Goal: Task Accomplishment & Management: Manage account settings

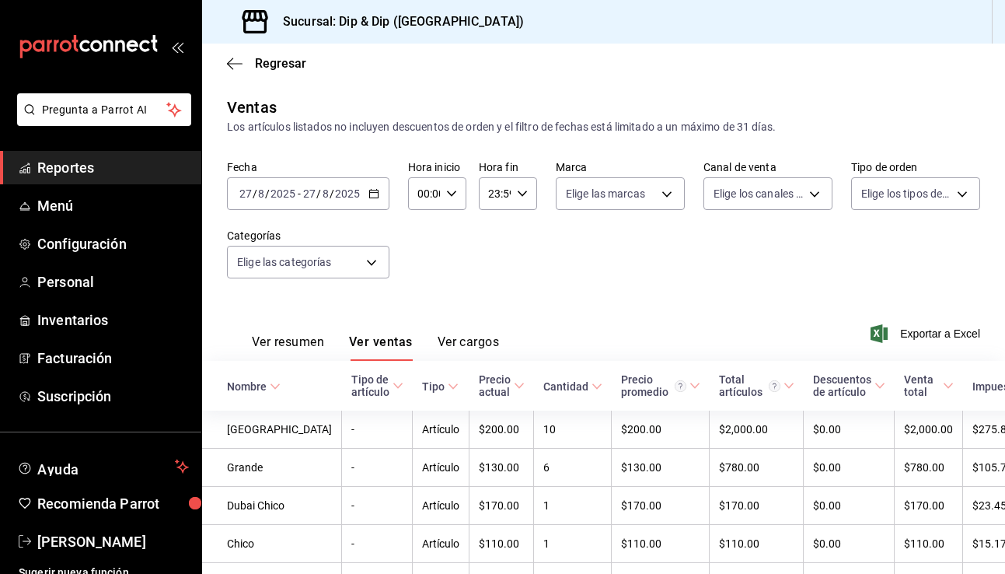
scroll to position [171, 0]
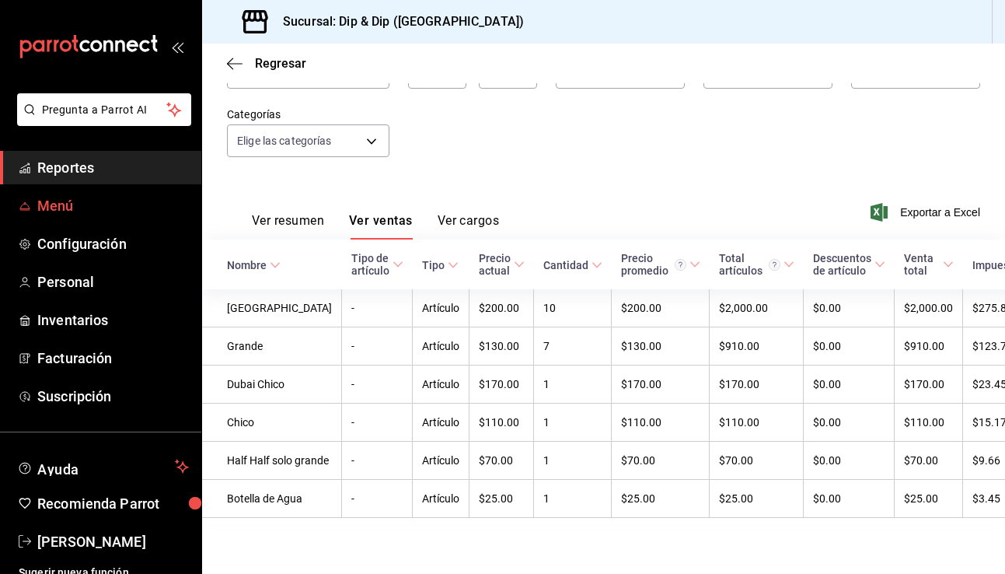
click at [58, 202] on span "Menú" at bounding box center [113, 205] width 152 height 21
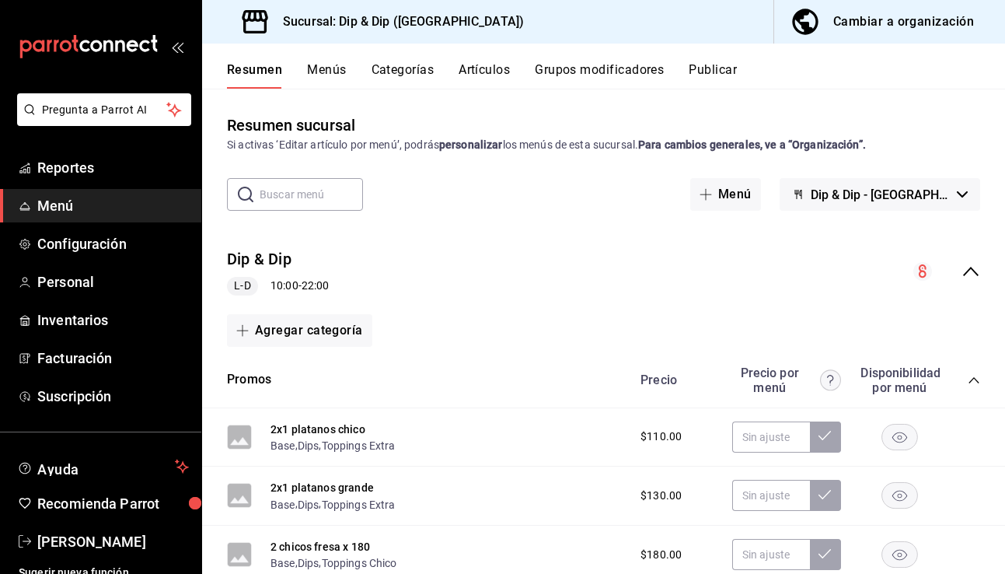
click at [893, 18] on div "Cambiar a organización" at bounding box center [903, 22] width 141 height 22
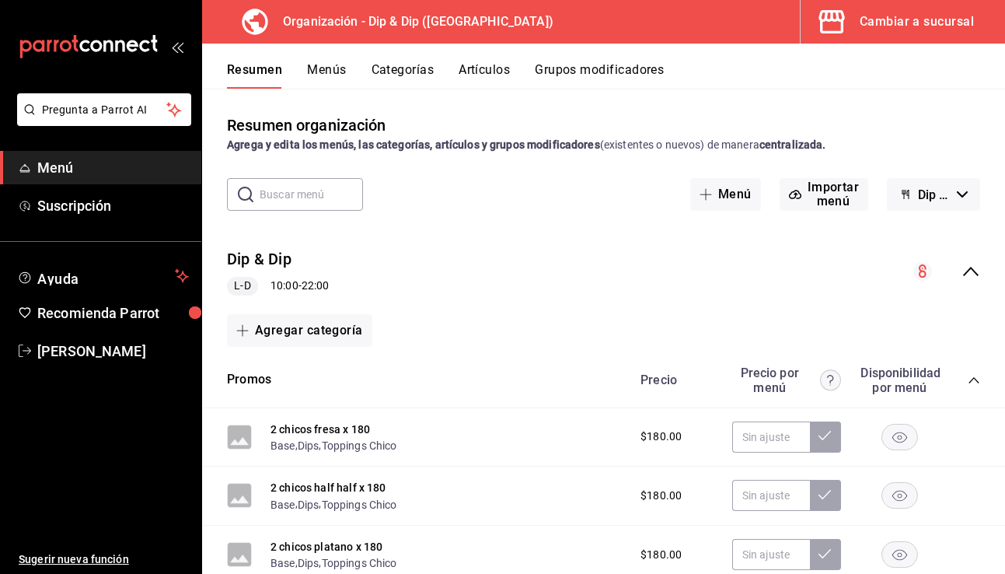
click at [323, 73] on button "Menús" at bounding box center [326, 75] width 39 height 26
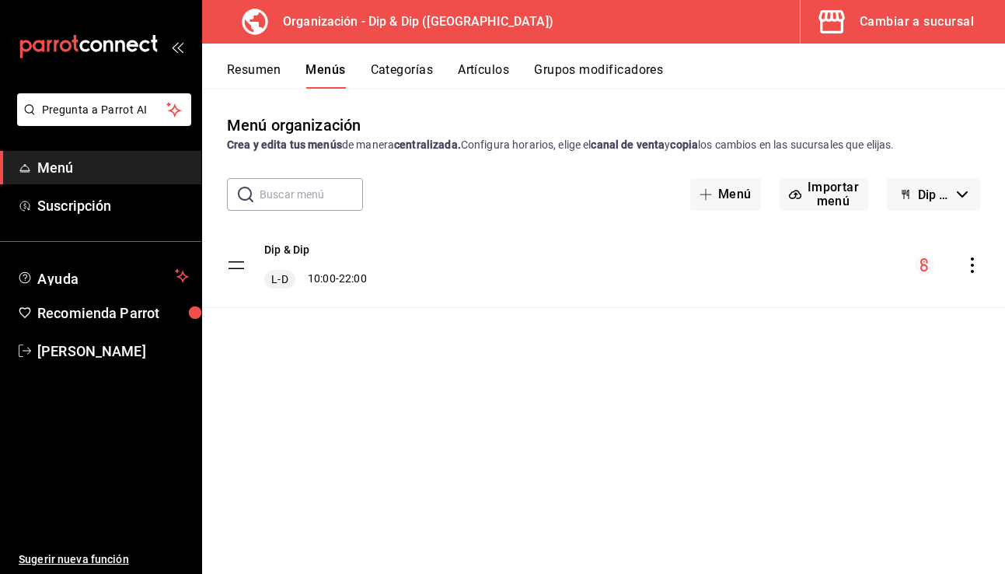
click at [718, 190] on button "Menú" at bounding box center [725, 194] width 71 height 33
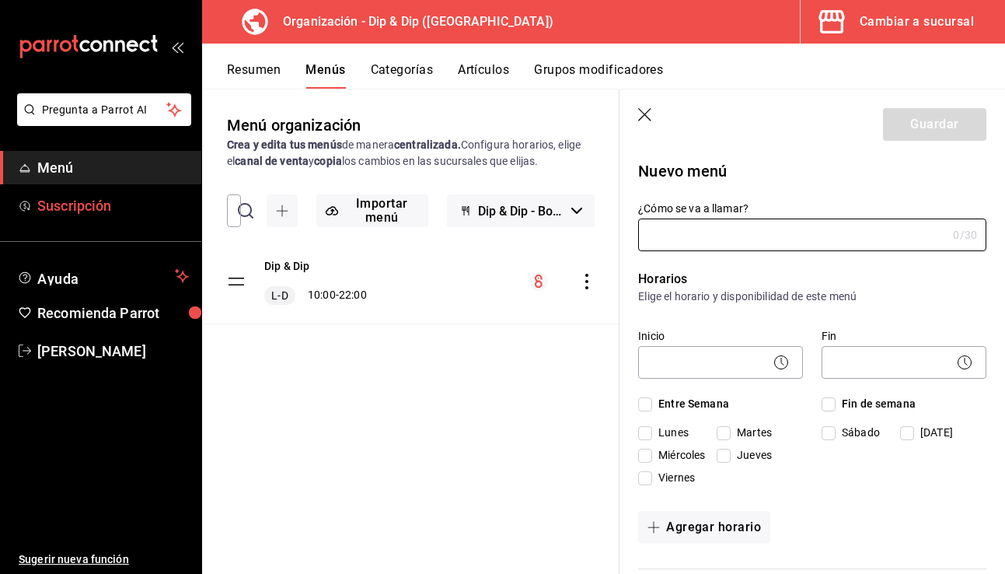
type input "1756340512068"
click at [694, 236] on input "¿Cómo se va a llamar?" at bounding box center [792, 234] width 309 height 31
type input "Menú Delivery"
click at [777, 361] on icon at bounding box center [781, 362] width 19 height 19
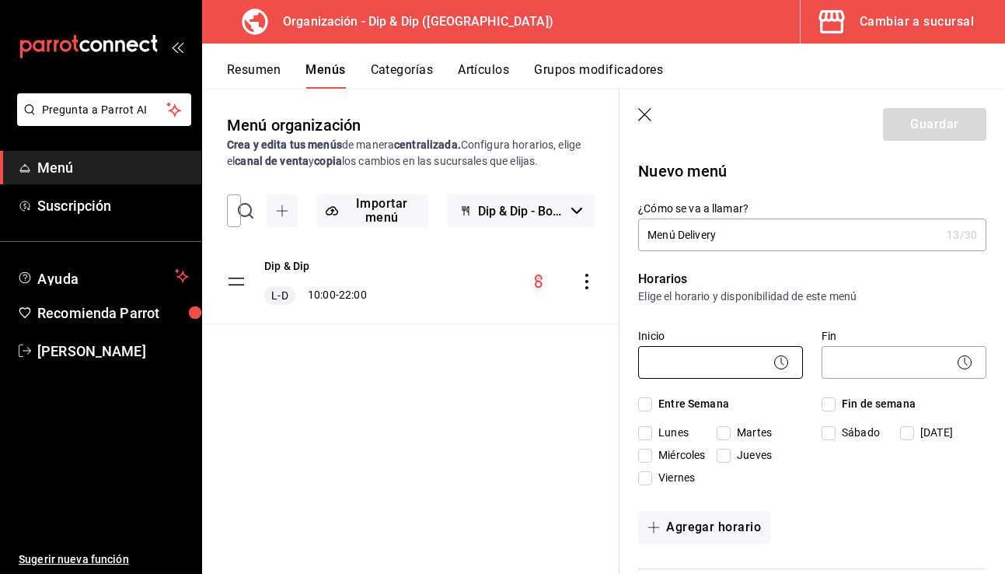
click at [739, 360] on body "Pregunta a Parrot AI Menú Suscripción Ayuda Recomienda Parrot Constanza Navarro…" at bounding box center [502, 287] width 1005 height 574
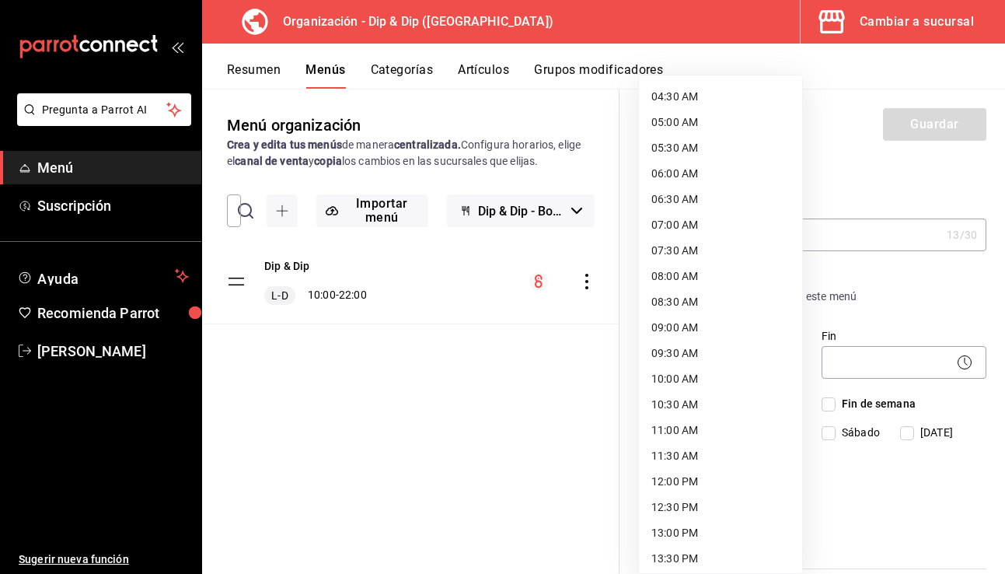
scroll to position [295, 0]
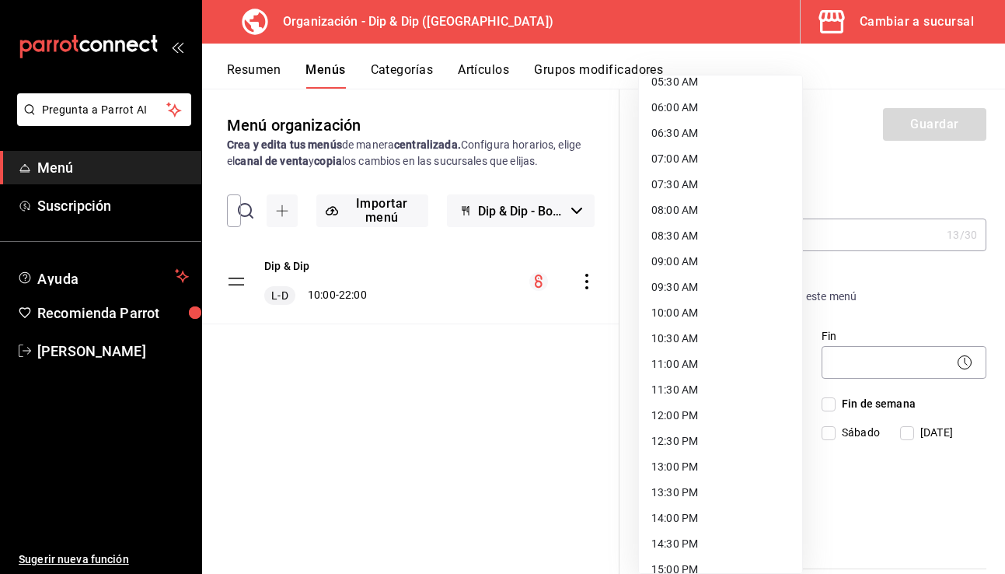
click at [697, 409] on li "12:00 PM" at bounding box center [720, 416] width 163 height 26
type input "12:00"
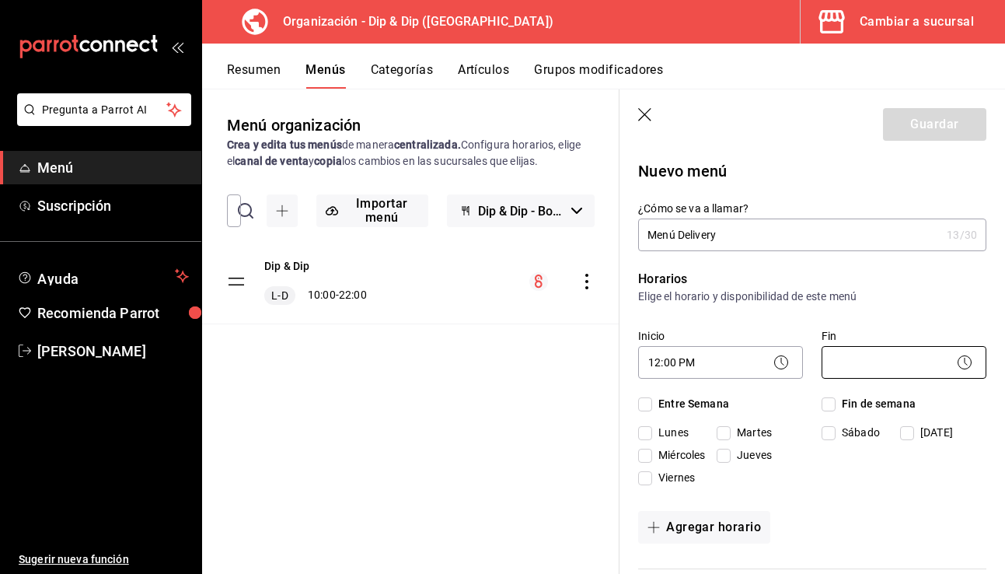
click at [847, 361] on body "Pregunta a Parrot AI Menú Suscripción Ayuda Recomienda Parrot Constanza Navarro…" at bounding box center [502, 287] width 1005 height 574
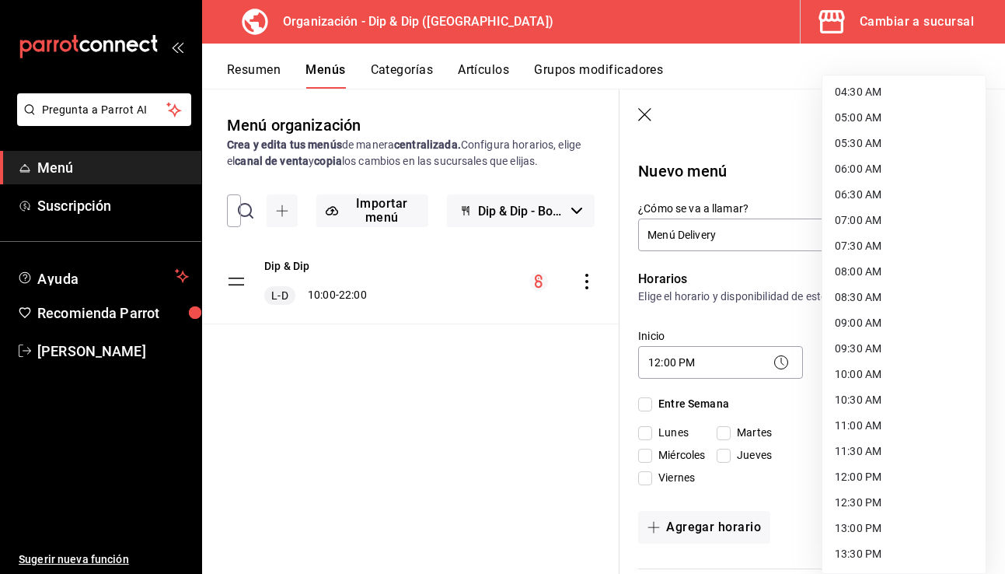
scroll to position [665, 0]
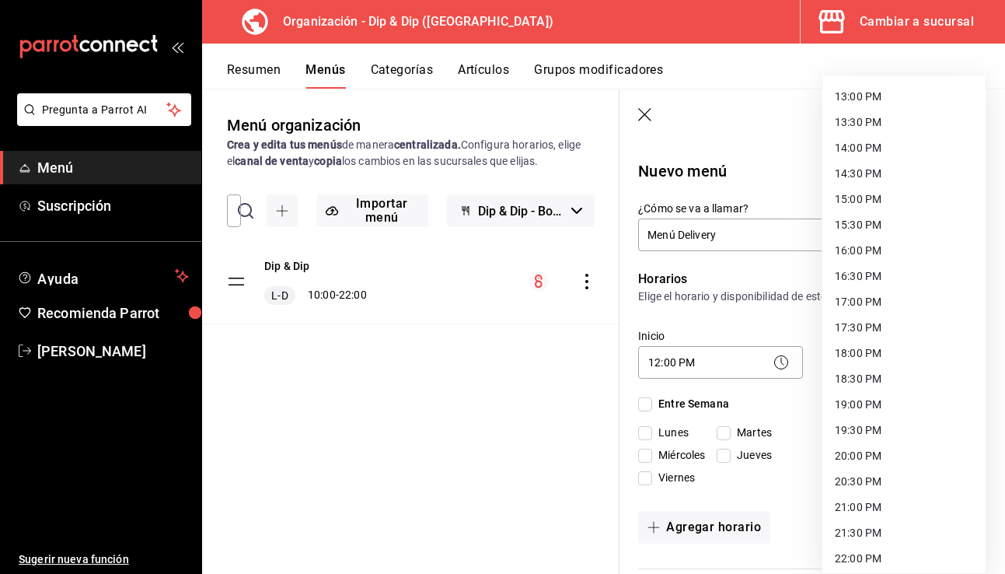
click at [881, 457] on li "20:00 PM" at bounding box center [903, 456] width 163 height 26
type input "20:00"
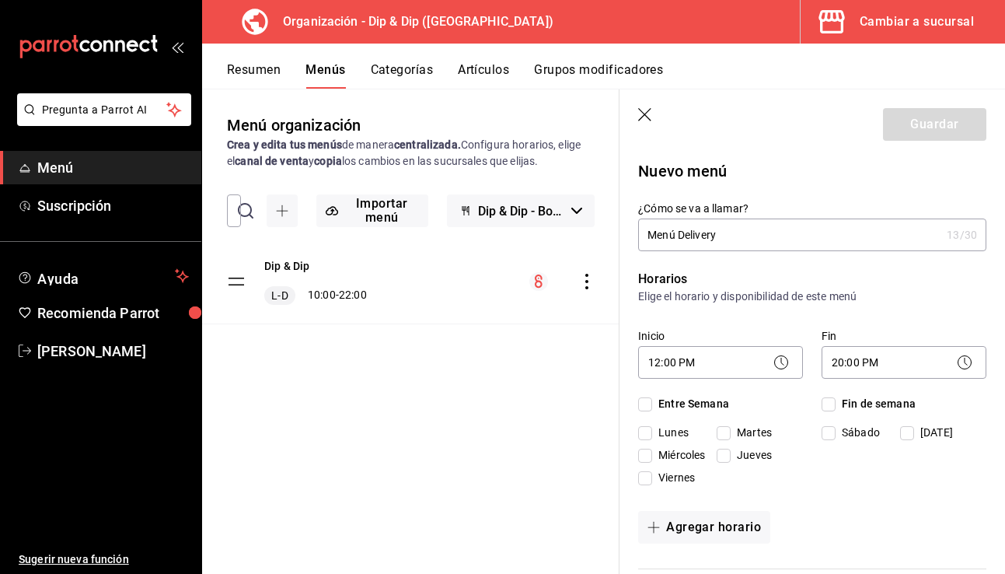
click at [644, 434] on input "Lunes" at bounding box center [645, 433] width 14 height 14
checkbox input "true"
click at [648, 402] on input "Entre Semana" at bounding box center [645, 404] width 14 height 14
checkbox input "true"
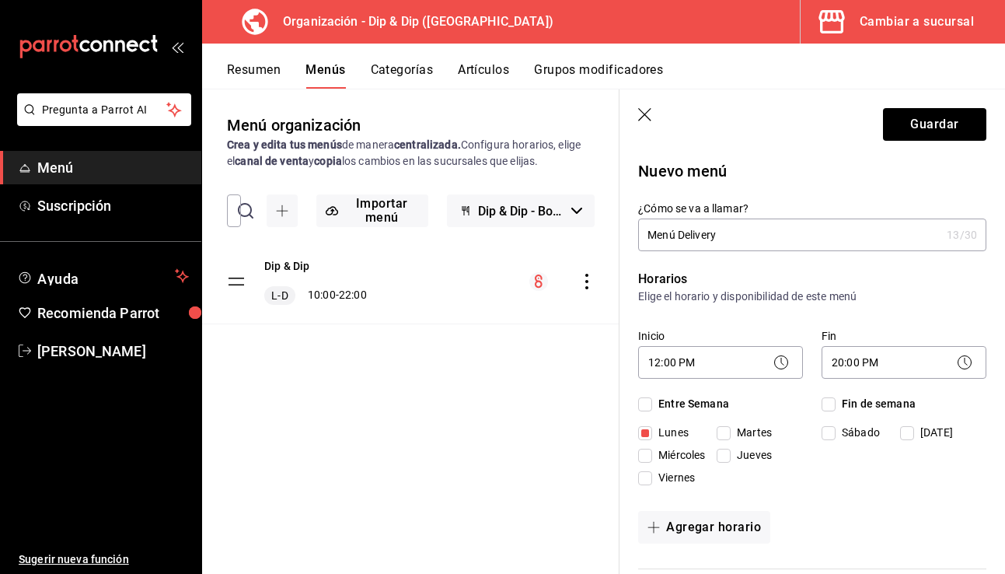
checkbox input "true"
click at [828, 403] on input "Fin de semana" at bounding box center [829, 404] width 14 height 14
checkbox input "true"
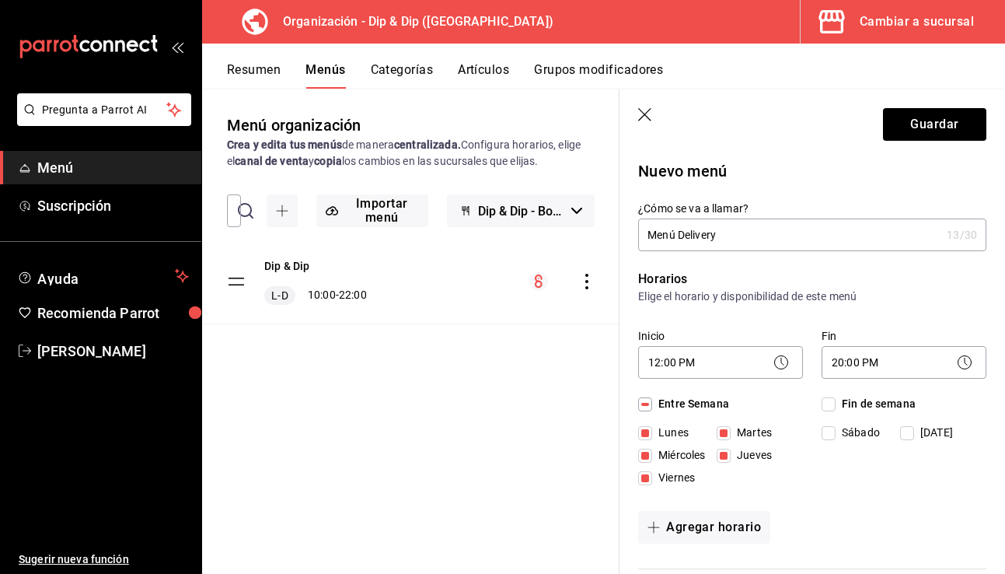
checkbox input "true"
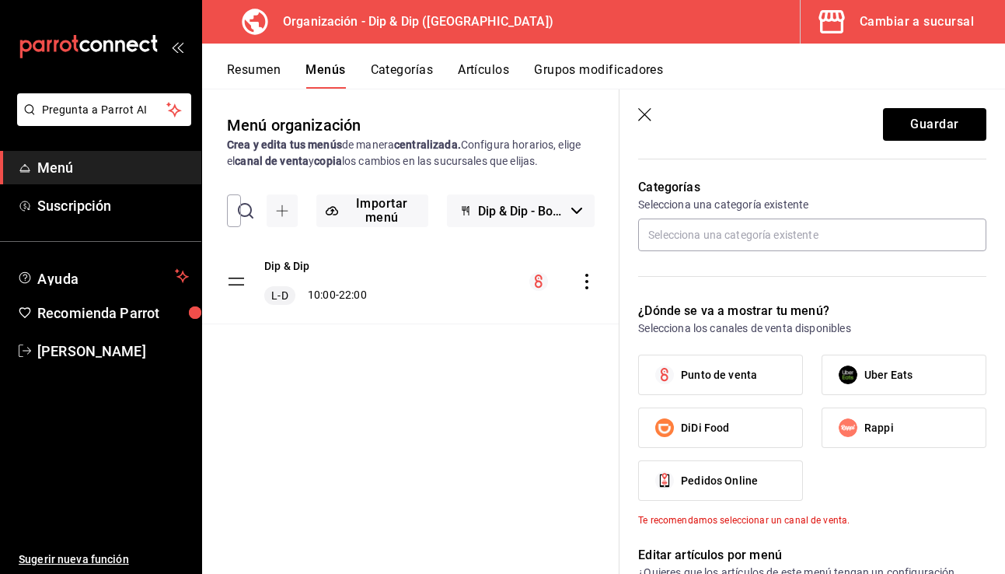
scroll to position [410, 0]
click at [845, 372] on input "Uber Eats" at bounding box center [848, 374] width 33 height 33
checkbox input "true"
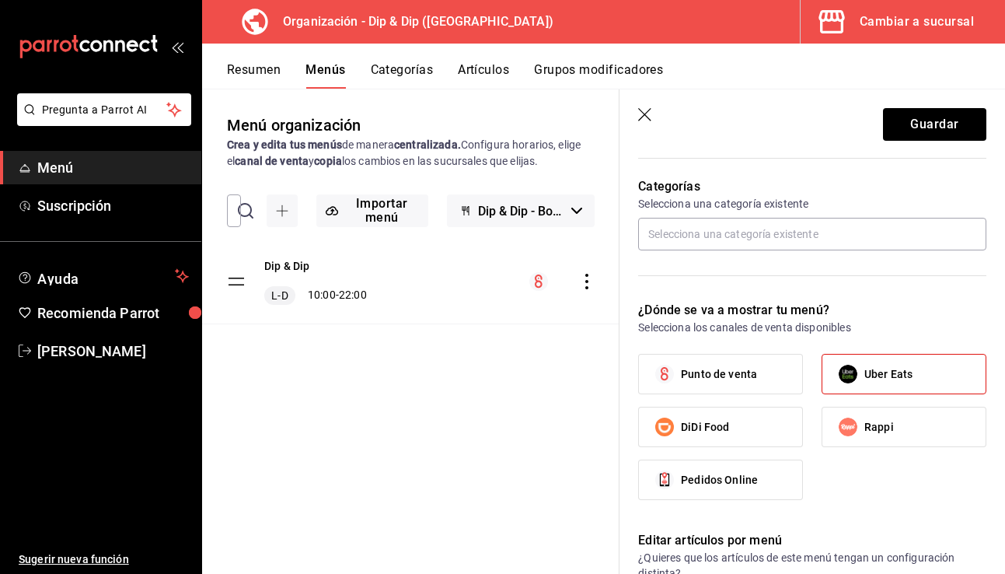
click at [849, 428] on input "Rappi" at bounding box center [848, 426] width 33 height 33
checkbox input "true"
click at [666, 236] on input "text" at bounding box center [812, 234] width 348 height 33
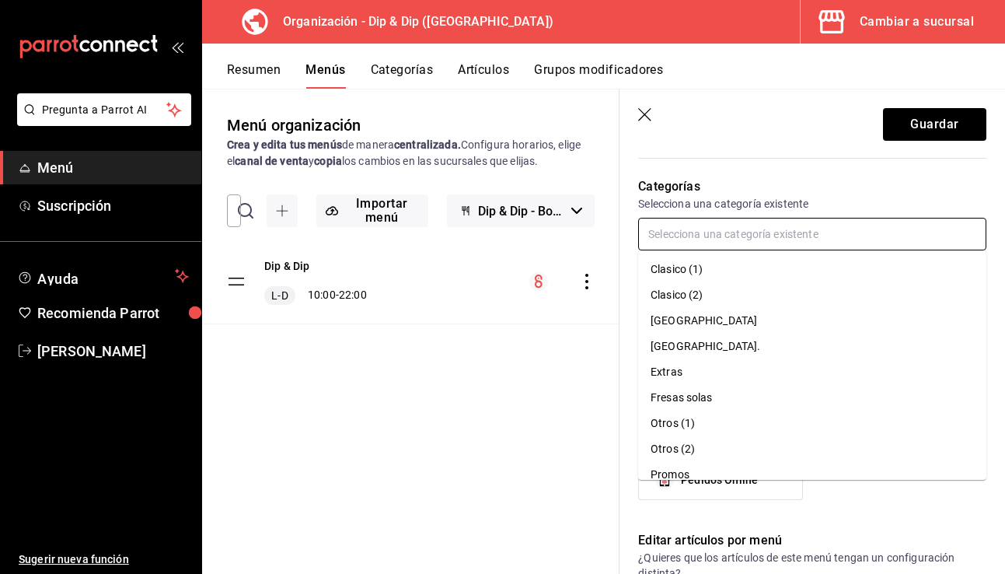
click at [676, 268] on li "Clasico (1)" at bounding box center [812, 270] width 348 height 26
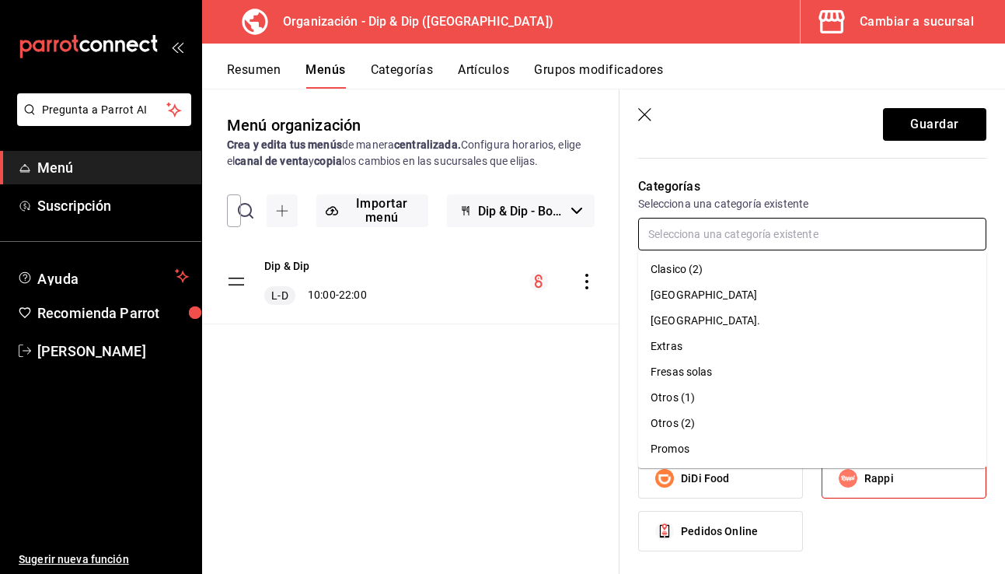
click at [686, 225] on input "text" at bounding box center [812, 234] width 348 height 33
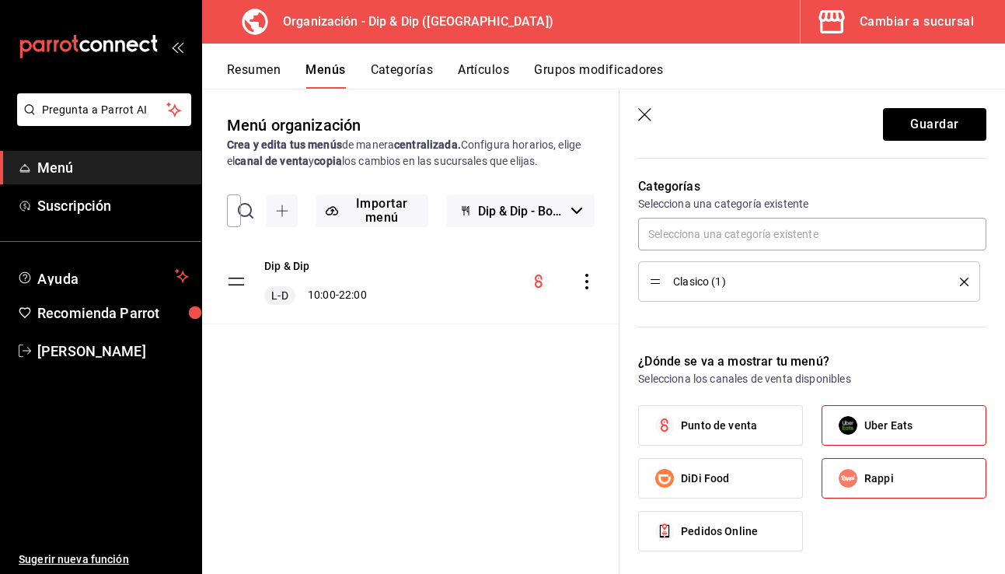
click at [584, 288] on icon "actions" at bounding box center [587, 282] width 16 height 16
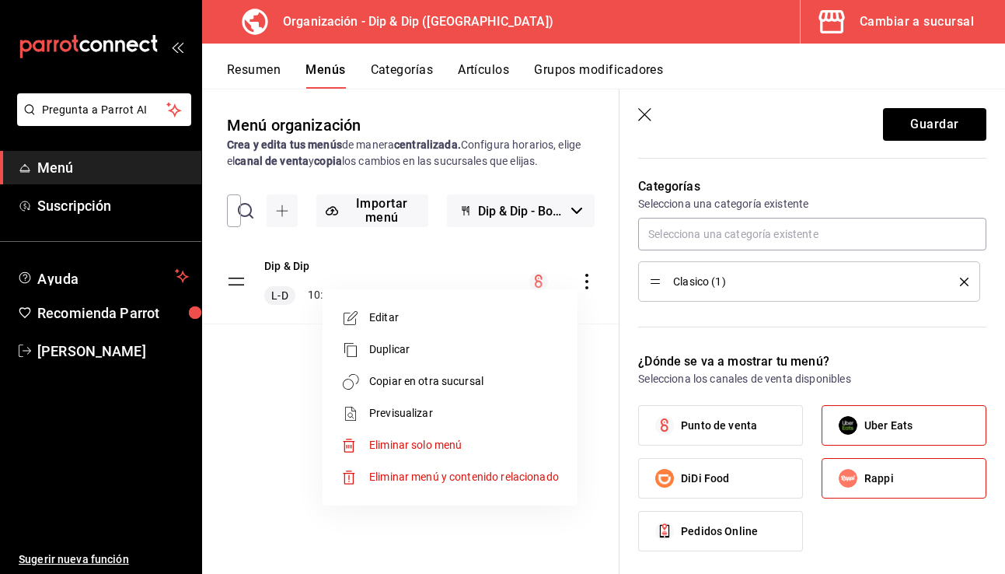
click at [584, 288] on div at bounding box center [502, 287] width 1005 height 574
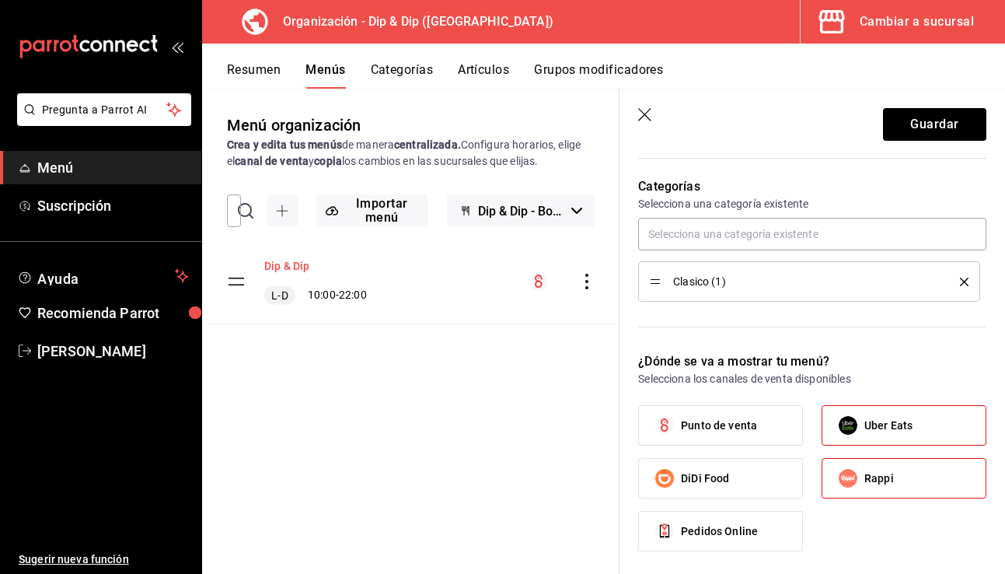
click at [291, 267] on button "Dip & Dip" at bounding box center [286, 266] width 45 height 16
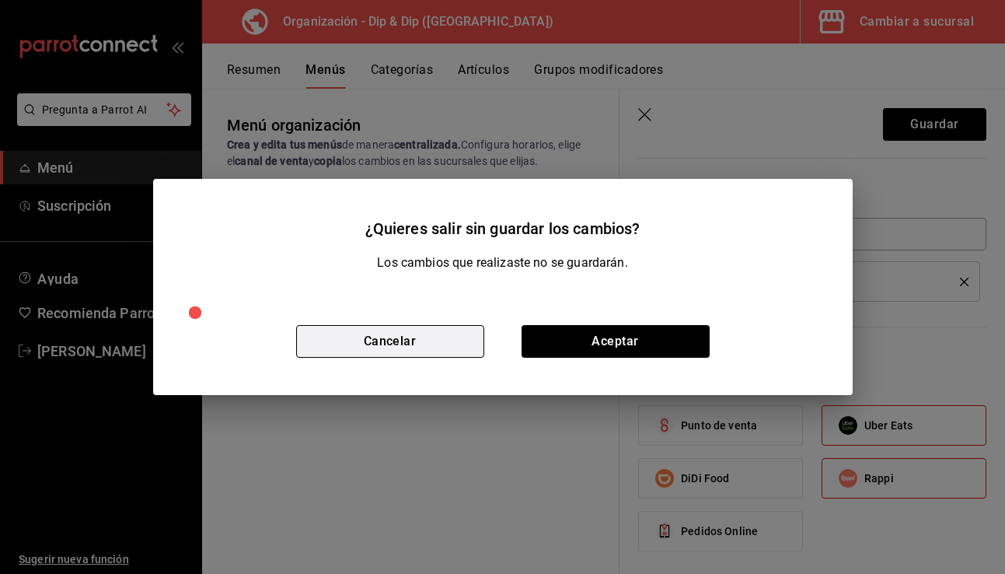
click at [415, 344] on button "Cancelar" at bounding box center [390, 341] width 188 height 33
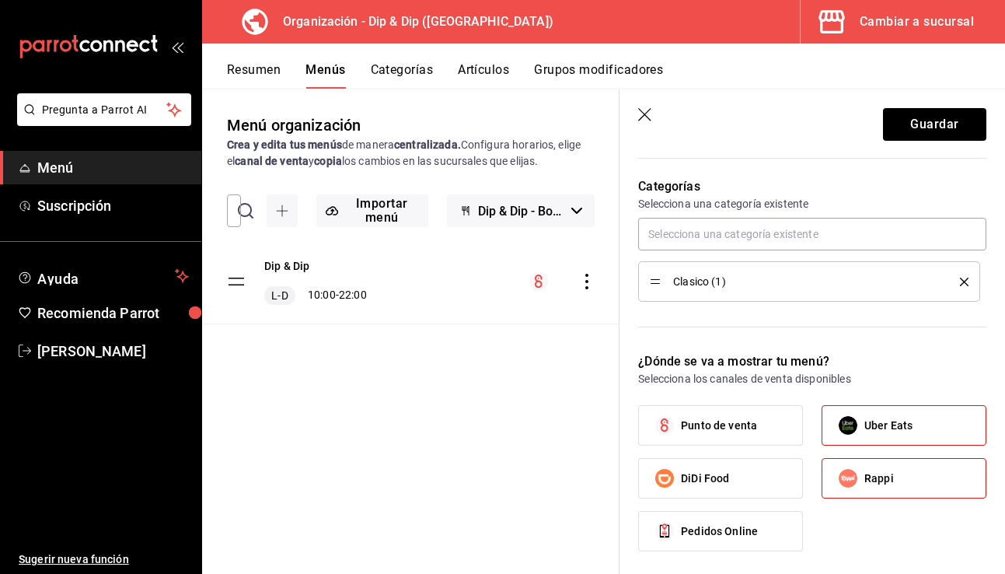
click at [964, 280] on icon "delete" at bounding box center [964, 282] width 9 height 9
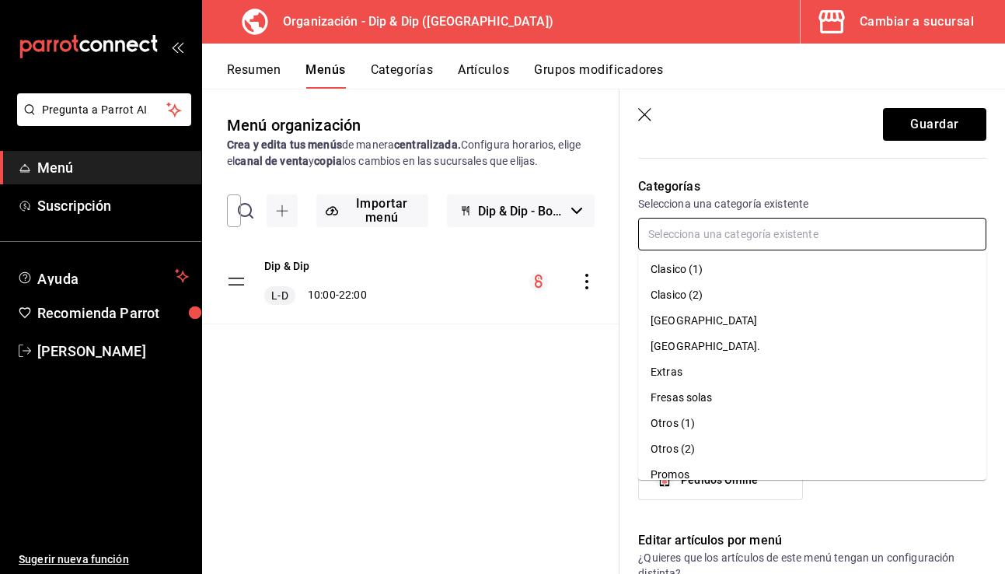
click at [695, 230] on input "text" at bounding box center [812, 234] width 348 height 33
click at [689, 297] on li "Clasico (2)" at bounding box center [812, 295] width 348 height 26
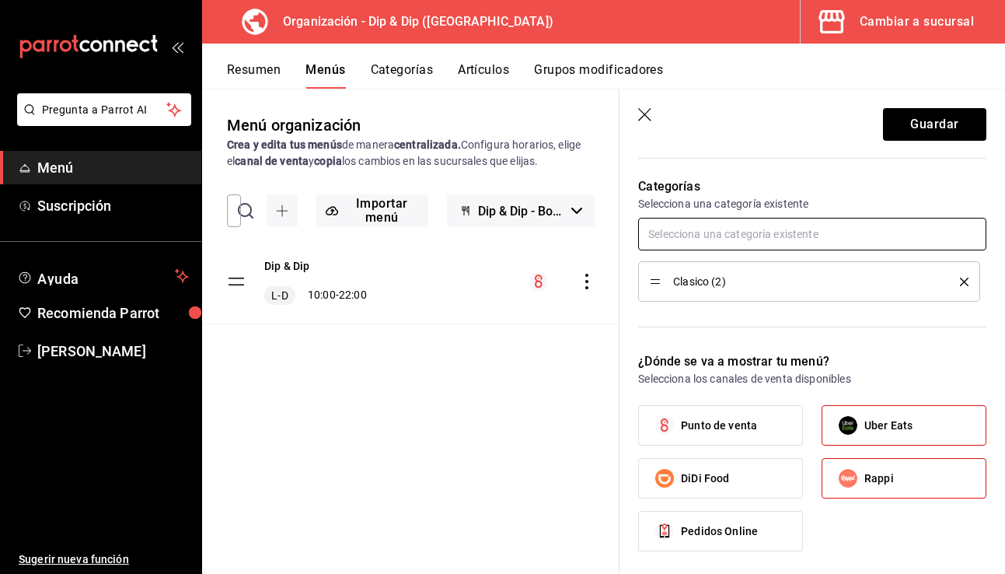
click at [697, 239] on input "text" at bounding box center [812, 234] width 348 height 33
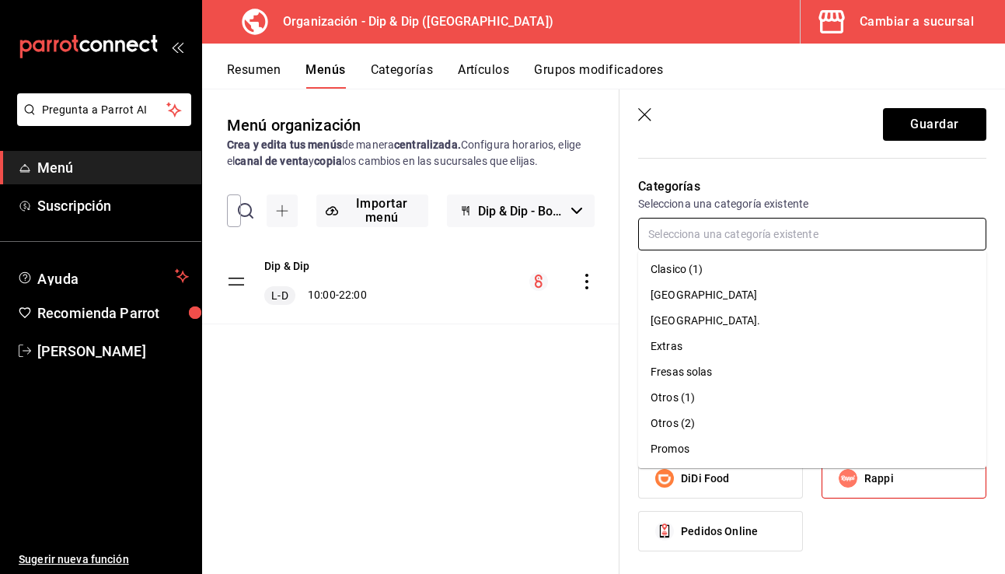
click at [672, 314] on li "Dubai." at bounding box center [812, 321] width 348 height 26
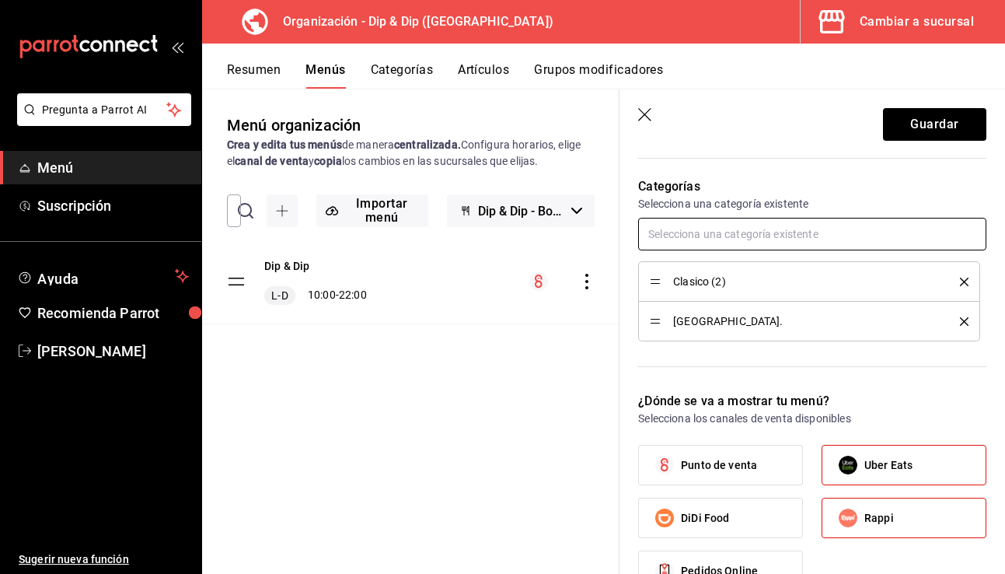
click at [698, 230] on input "text" at bounding box center [812, 234] width 348 height 33
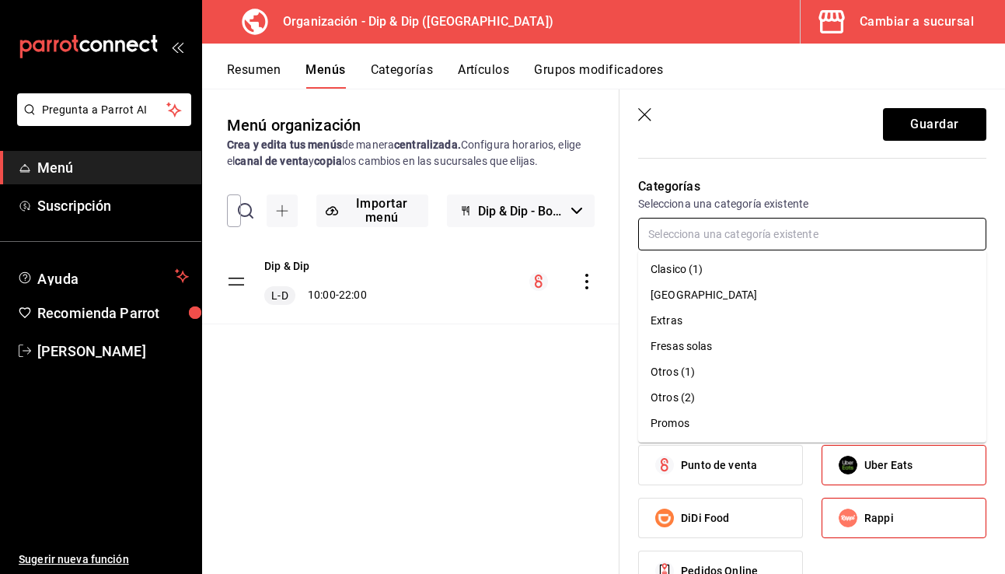
click at [683, 322] on li "Extras" at bounding box center [812, 321] width 348 height 26
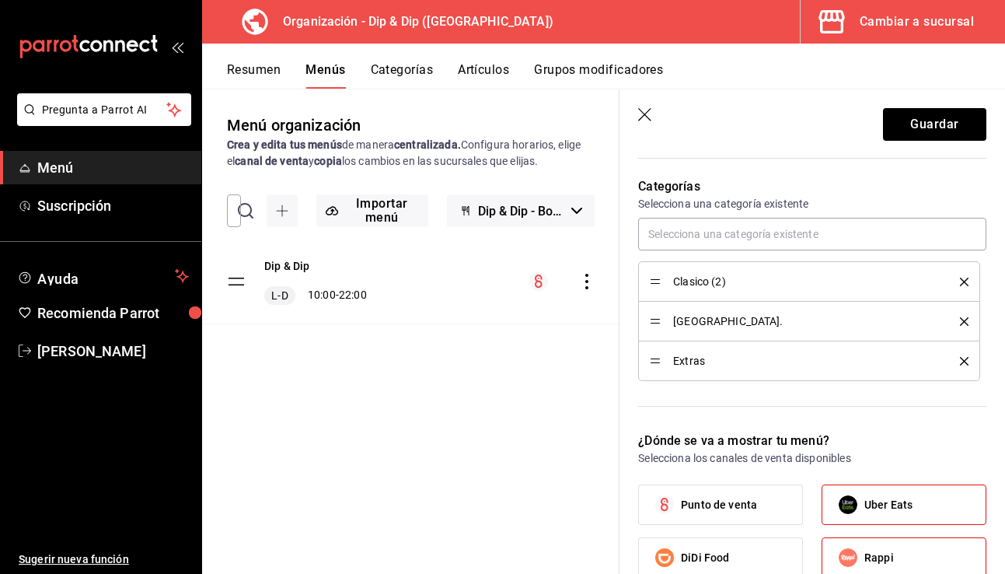
click at [965, 359] on icon "delete" at bounding box center [964, 361] width 9 height 9
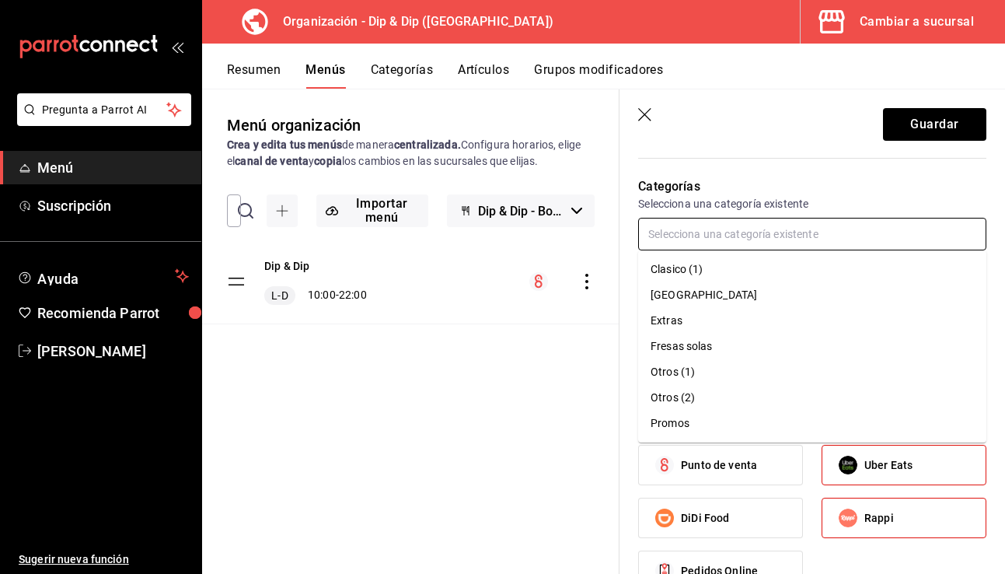
click at [684, 229] on input "text" at bounding box center [812, 234] width 348 height 33
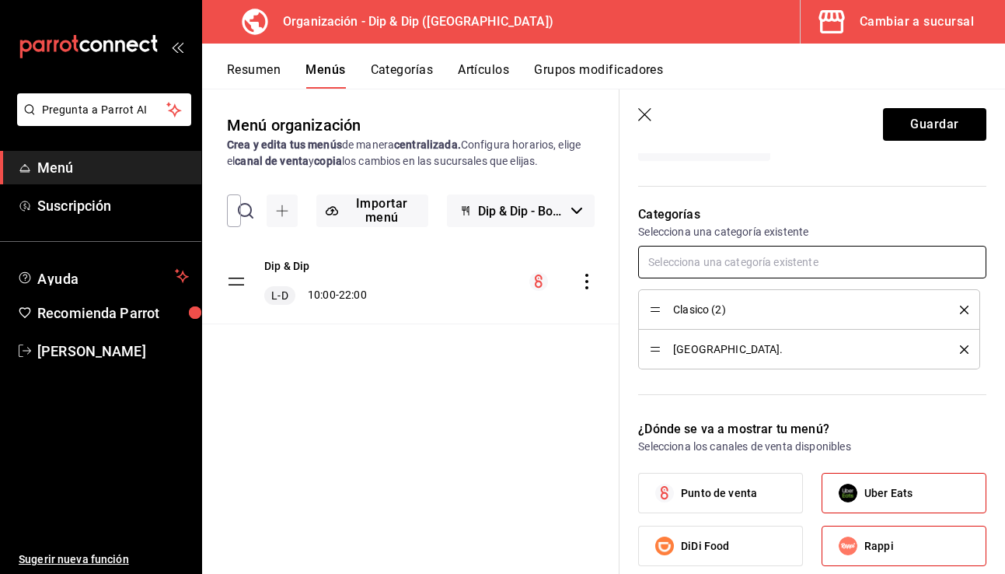
scroll to position [407, 0]
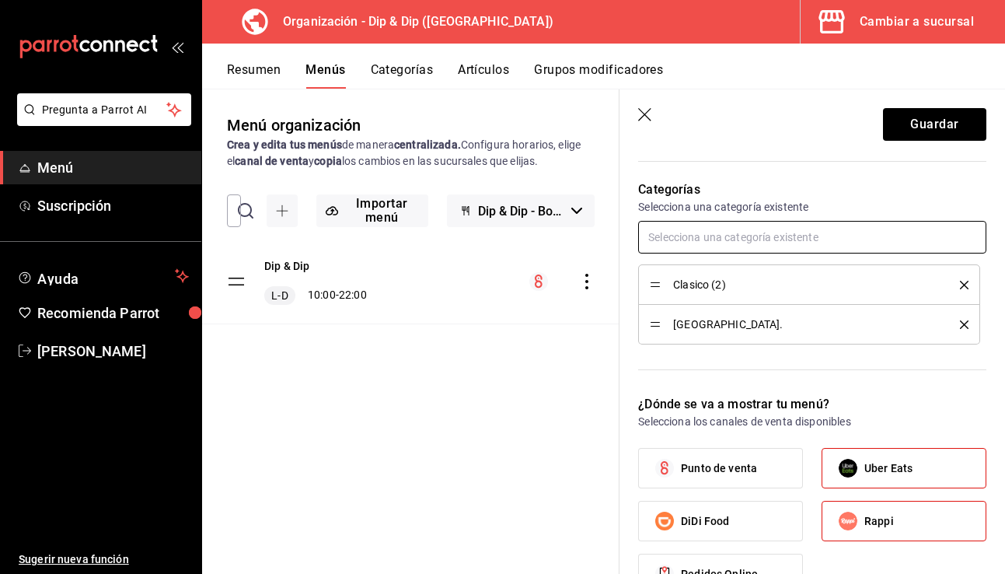
click at [689, 235] on input "text" at bounding box center [812, 237] width 348 height 33
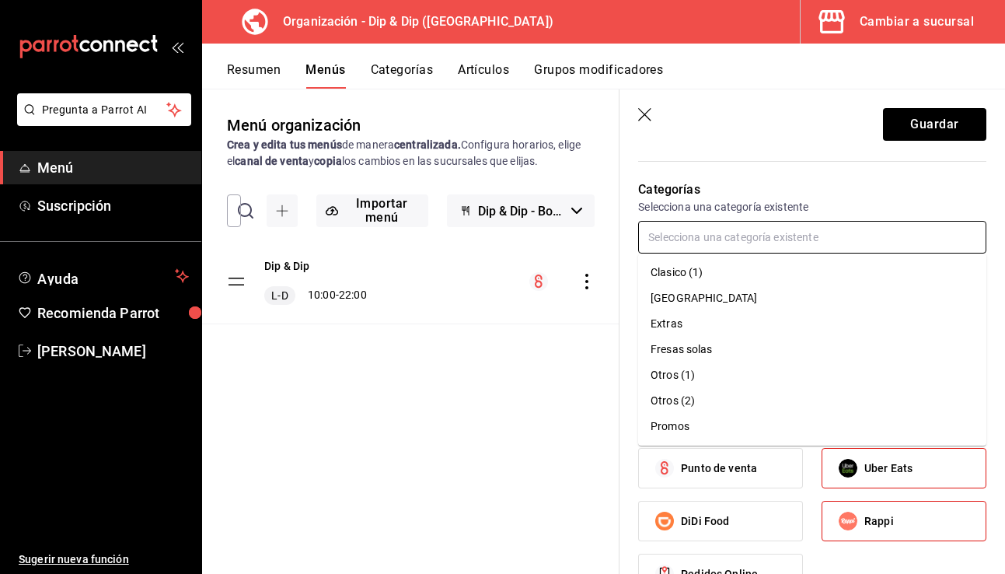
click at [692, 330] on li "Extras" at bounding box center [812, 324] width 348 height 26
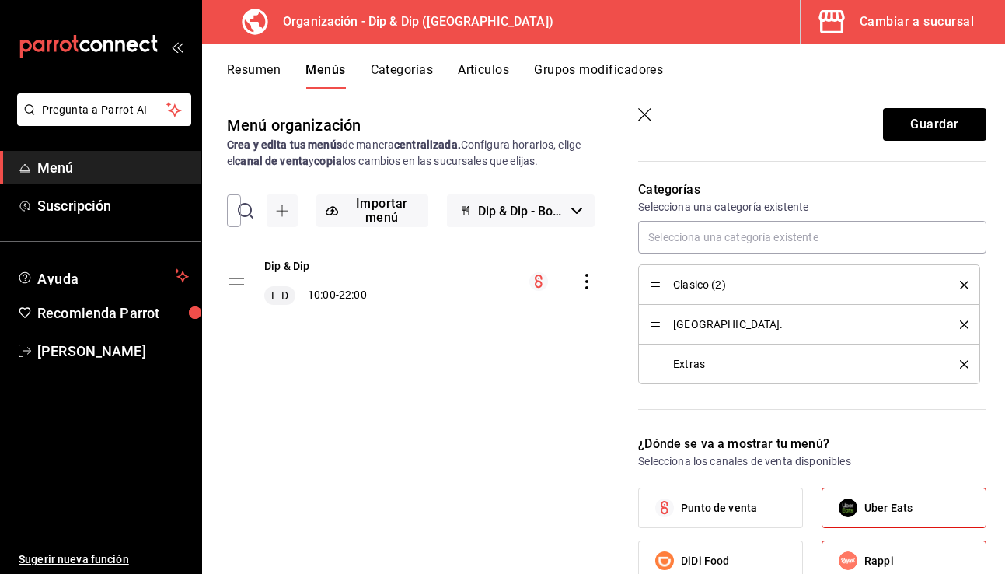
click at [963, 364] on icon "delete" at bounding box center [964, 364] width 9 height 9
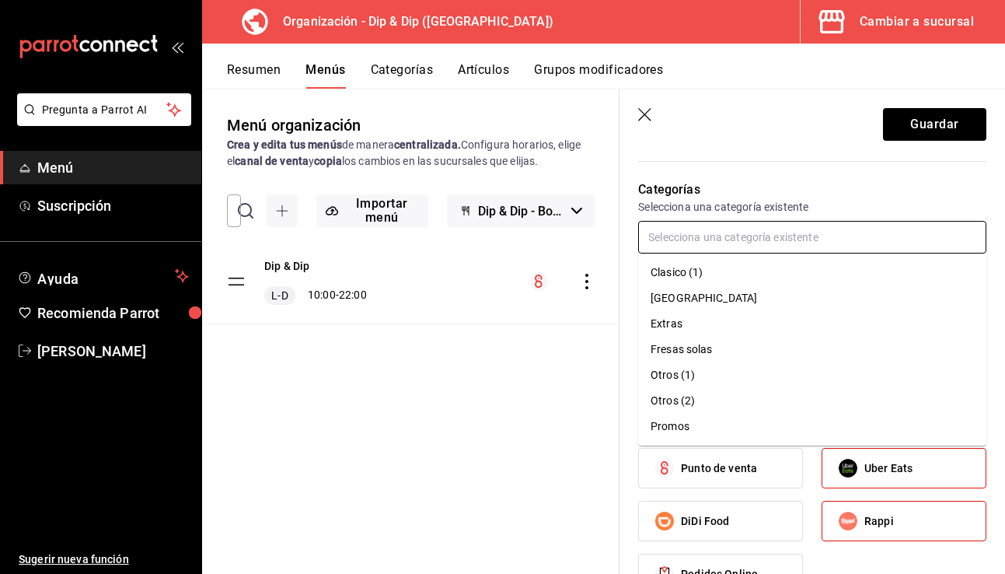
click at [675, 239] on input "text" at bounding box center [812, 237] width 348 height 33
click at [699, 400] on li "Otros (2)" at bounding box center [812, 401] width 348 height 26
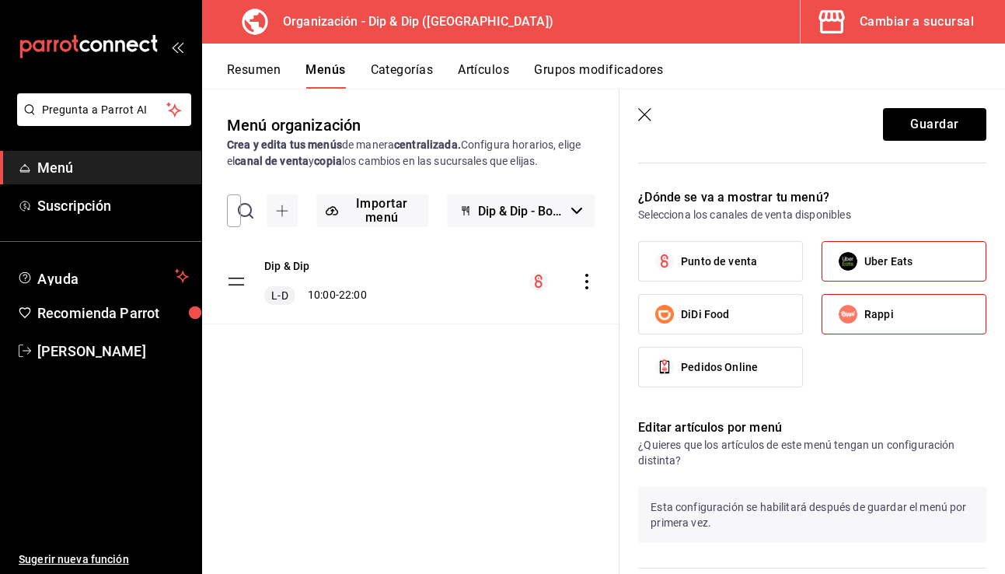
scroll to position [653, 0]
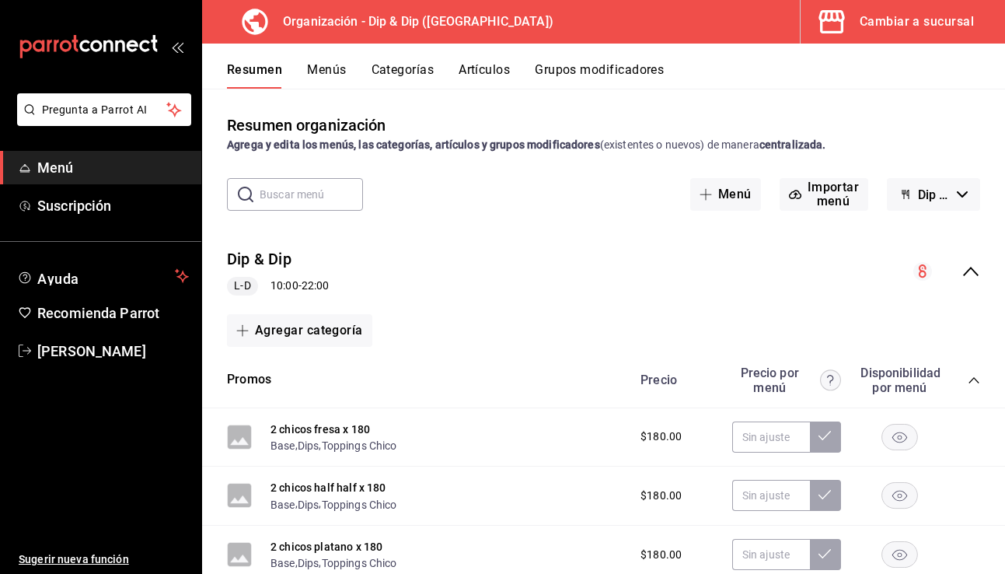
click at [868, 31] on div "Cambiar a sucursal" at bounding box center [917, 22] width 114 height 22
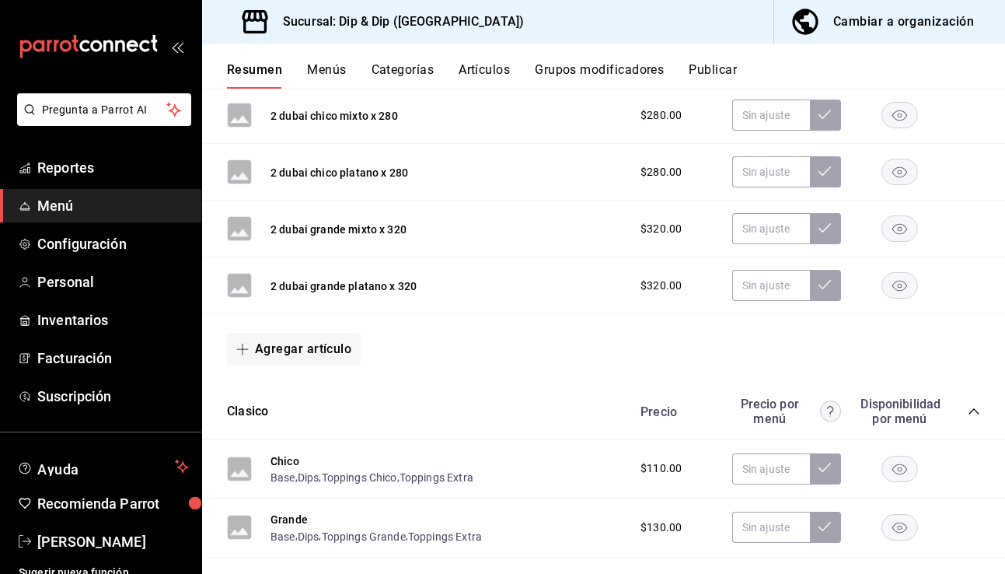
scroll to position [1110, 0]
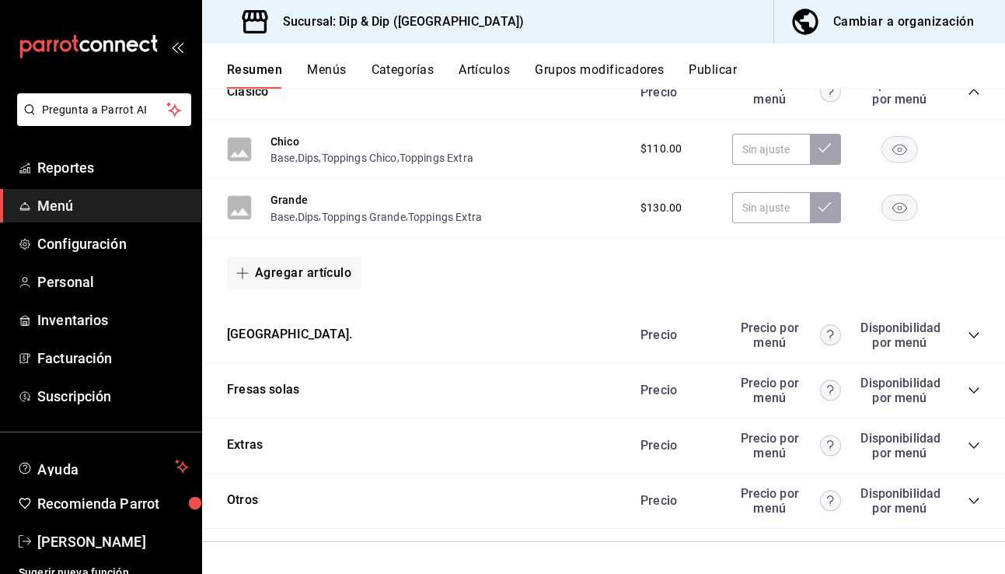
click at [970, 498] on icon "collapse-category-row" at bounding box center [974, 500] width 12 height 12
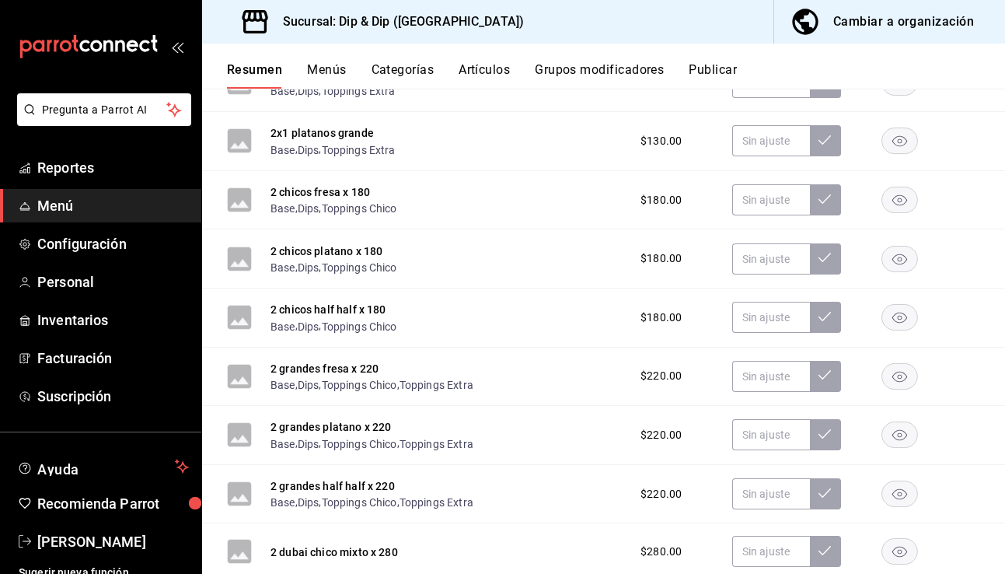
scroll to position [0, 0]
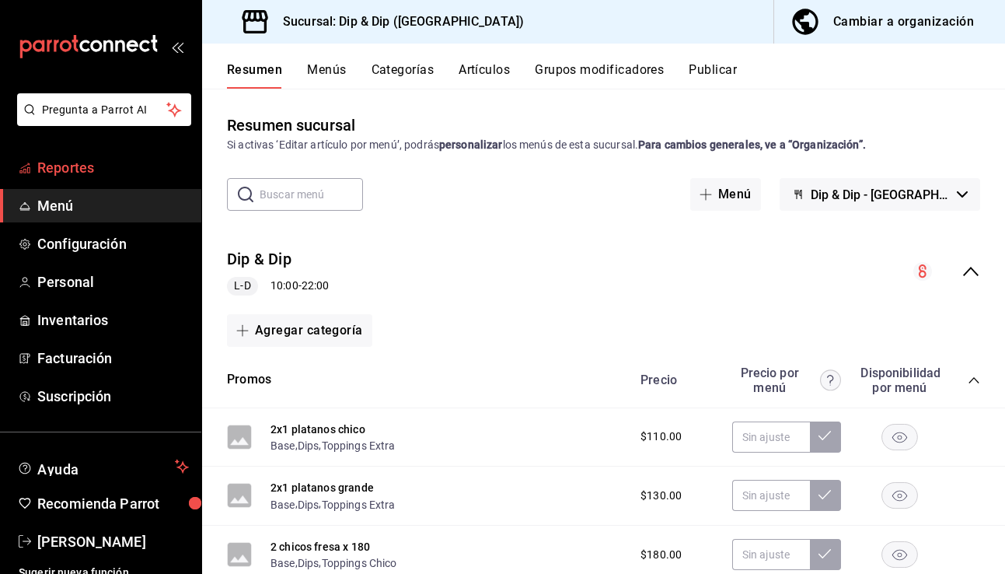
click at [73, 169] on span "Reportes" at bounding box center [113, 167] width 152 height 21
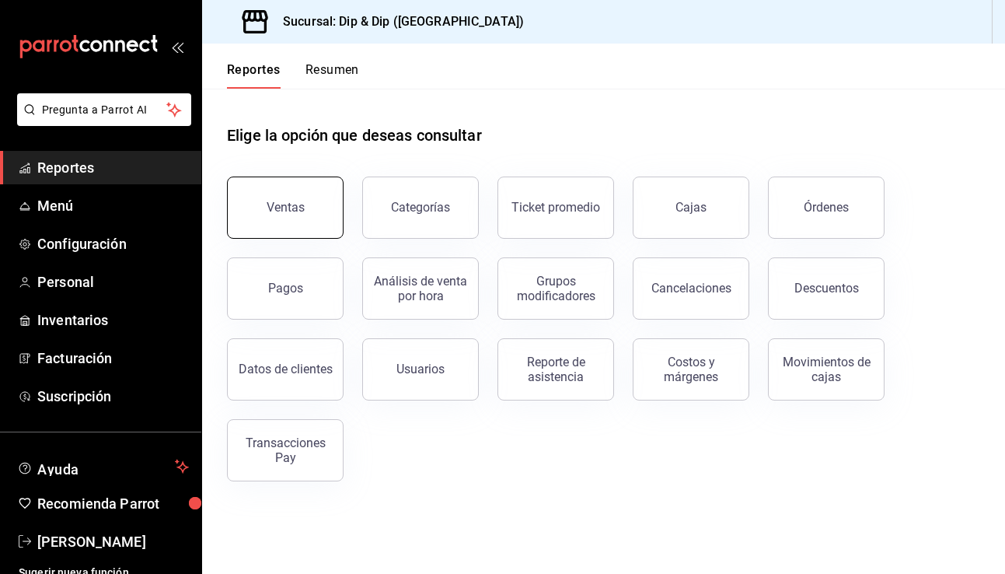
click at [303, 203] on button "Ventas" at bounding box center [285, 207] width 117 height 62
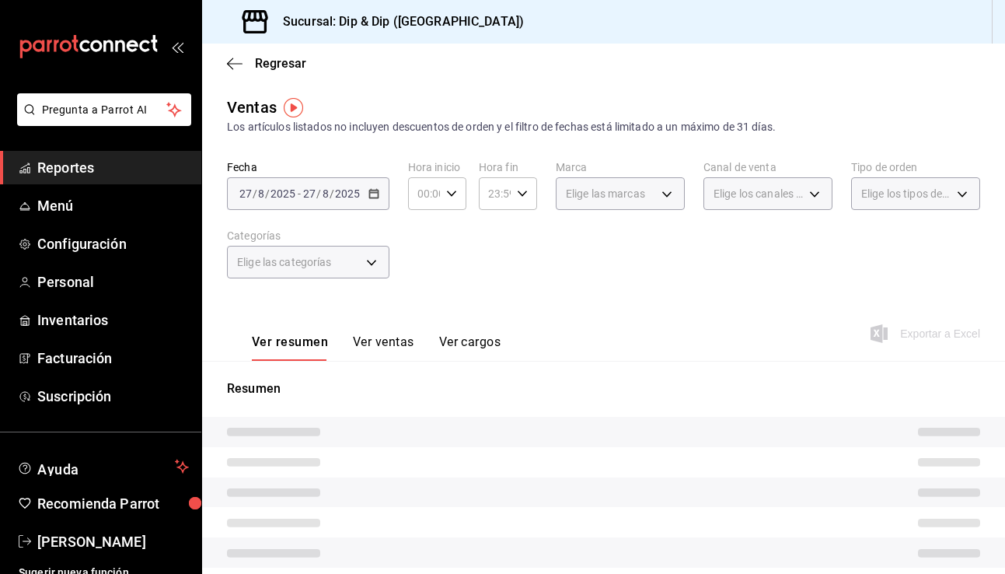
click at [385, 342] on button "Ver ventas" at bounding box center [383, 347] width 61 height 26
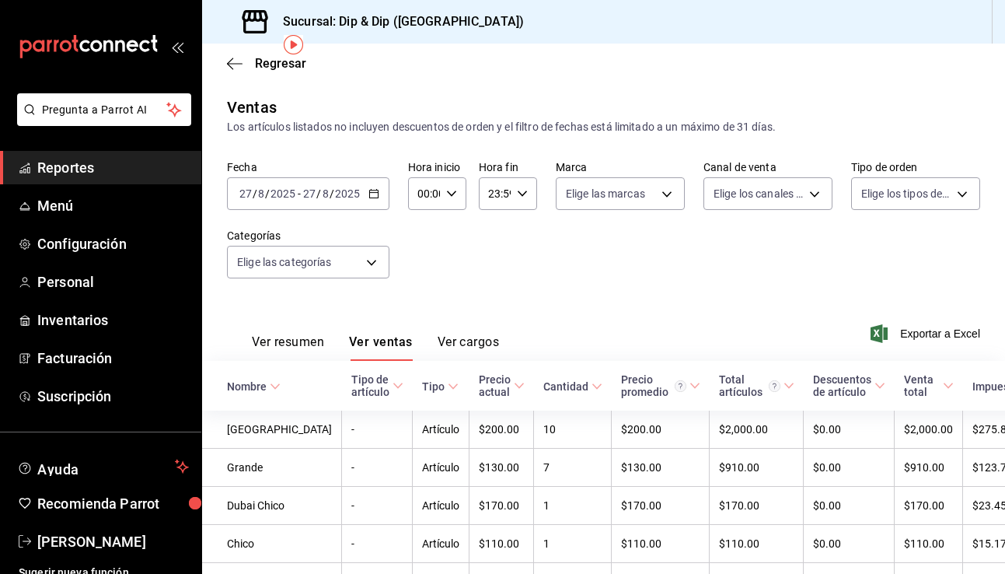
scroll to position [188, 0]
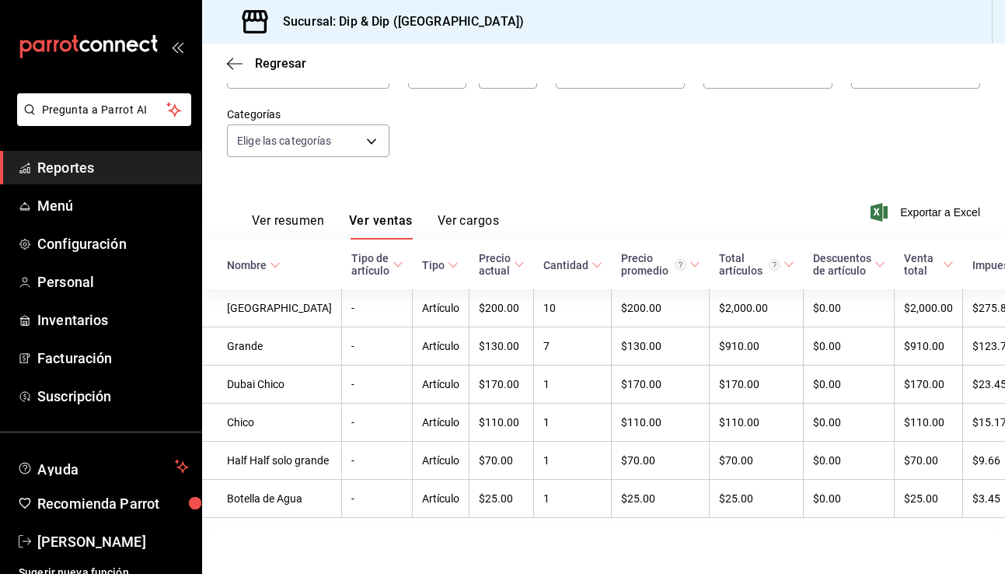
click at [60, 168] on span "Reportes" at bounding box center [113, 167] width 152 height 21
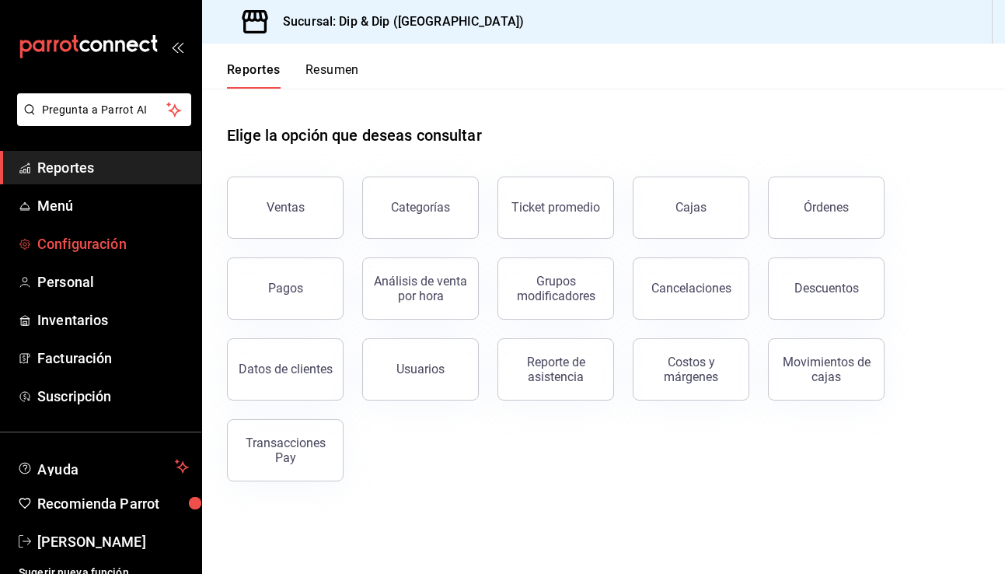
click at [71, 243] on span "Configuración" at bounding box center [113, 243] width 152 height 21
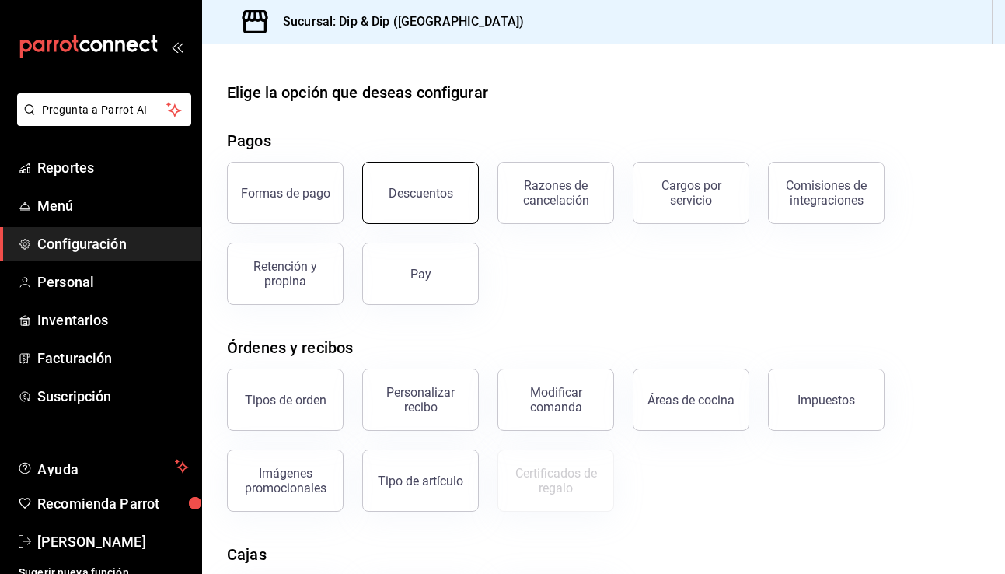
click at [441, 173] on button "Descuentos" at bounding box center [420, 193] width 117 height 62
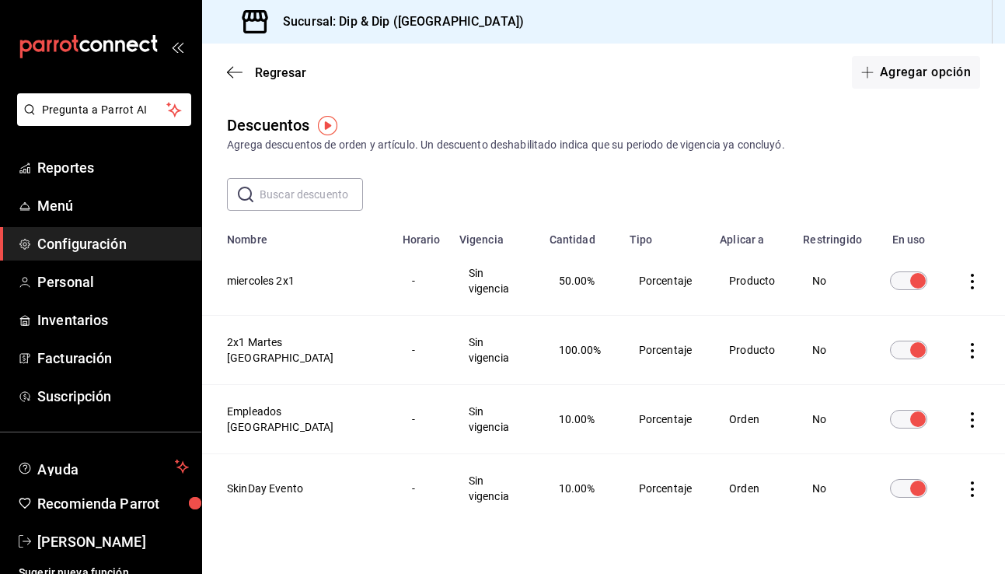
click at [900, 271] on input "discountsTable" at bounding box center [918, 280] width 56 height 19
click at [900, 340] on input "discountsTable" at bounding box center [918, 349] width 56 height 19
click at [971, 481] on icon "actions" at bounding box center [972, 489] width 3 height 16
click at [644, 445] on div at bounding box center [502, 287] width 1005 height 574
click at [970, 481] on icon "actions" at bounding box center [973, 489] width 16 height 16
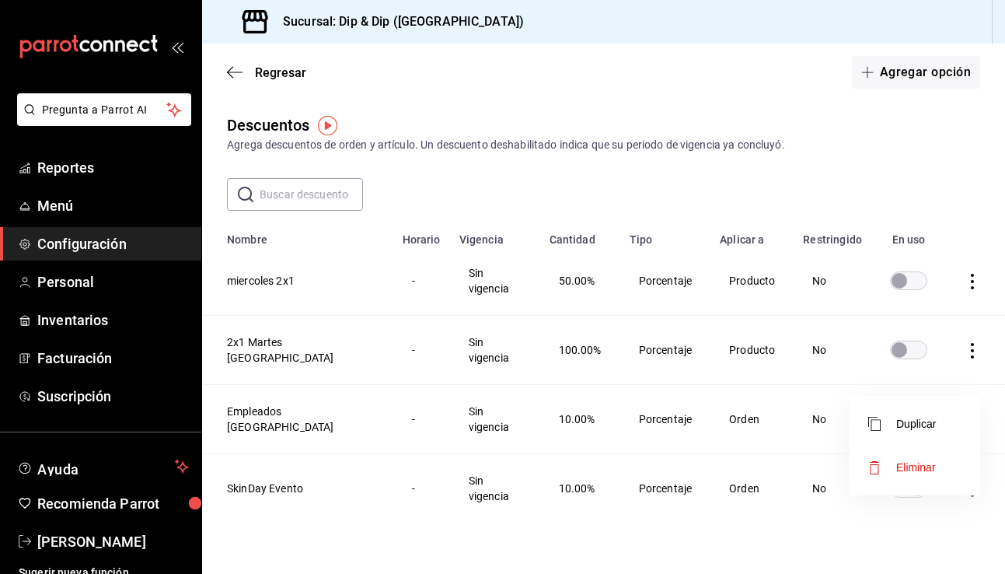
click at [673, 475] on div at bounding box center [502, 287] width 1005 height 574
click at [883, 68] on button "Agregar opción" at bounding box center [916, 72] width 128 height 33
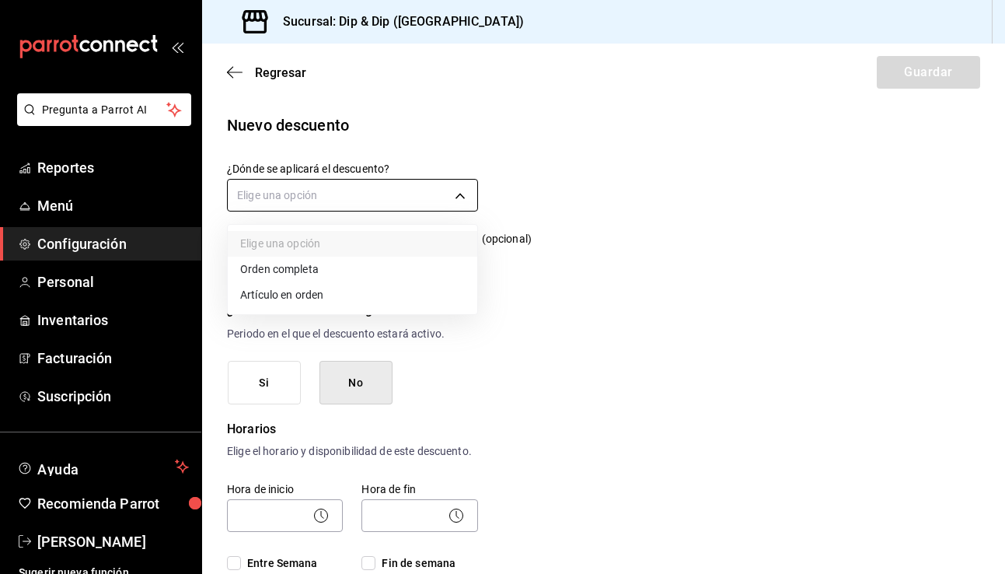
click at [278, 198] on body "Pregunta a Parrot AI Reportes Menú Configuración Personal Inventarios Facturaci…" at bounding box center [502, 287] width 1005 height 574
click at [297, 272] on li "Orden completa" at bounding box center [353, 270] width 250 height 26
type input "ORDER"
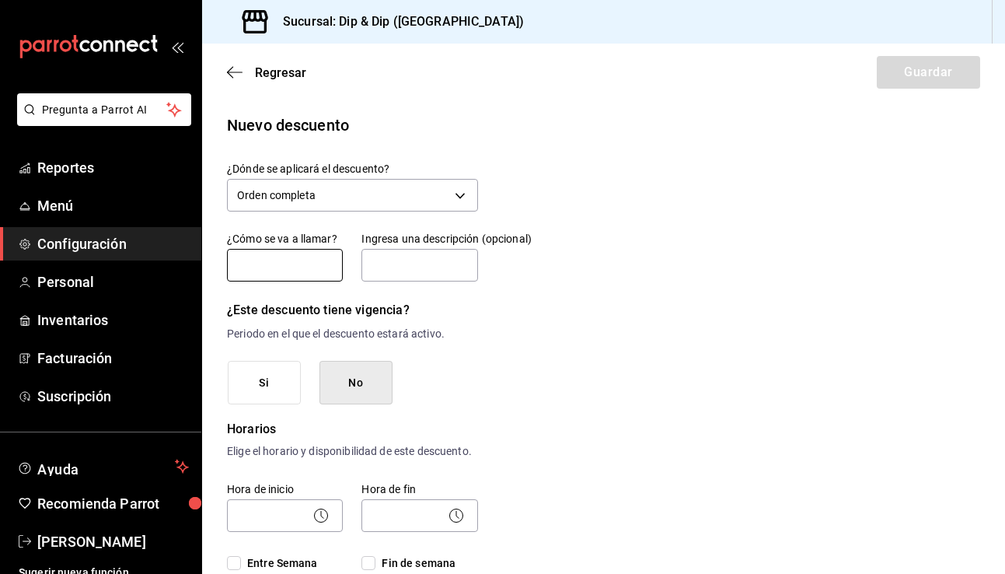
click at [272, 258] on input "text" at bounding box center [285, 265] width 116 height 33
type input "Back To School"
click at [429, 260] on input "text" at bounding box center [419, 265] width 116 height 33
type input "d"
type input "p"
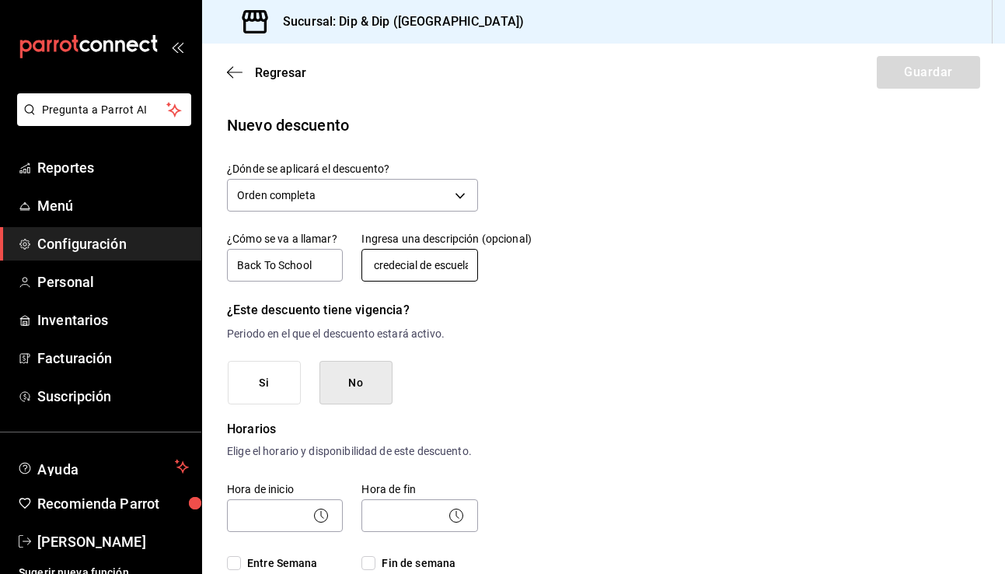
scroll to position [0, 54]
type input "presentar credecial de escuela"
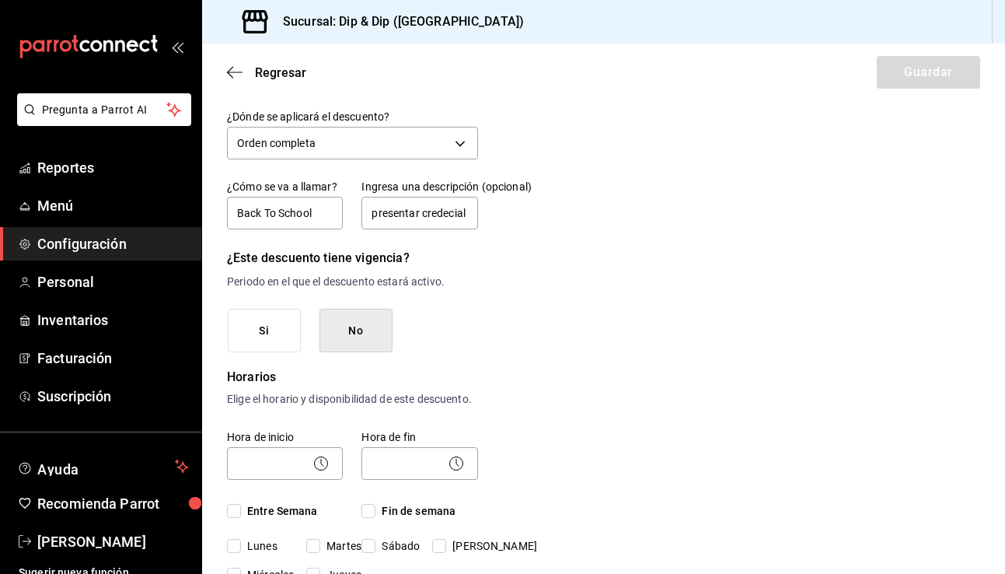
scroll to position [54, 0]
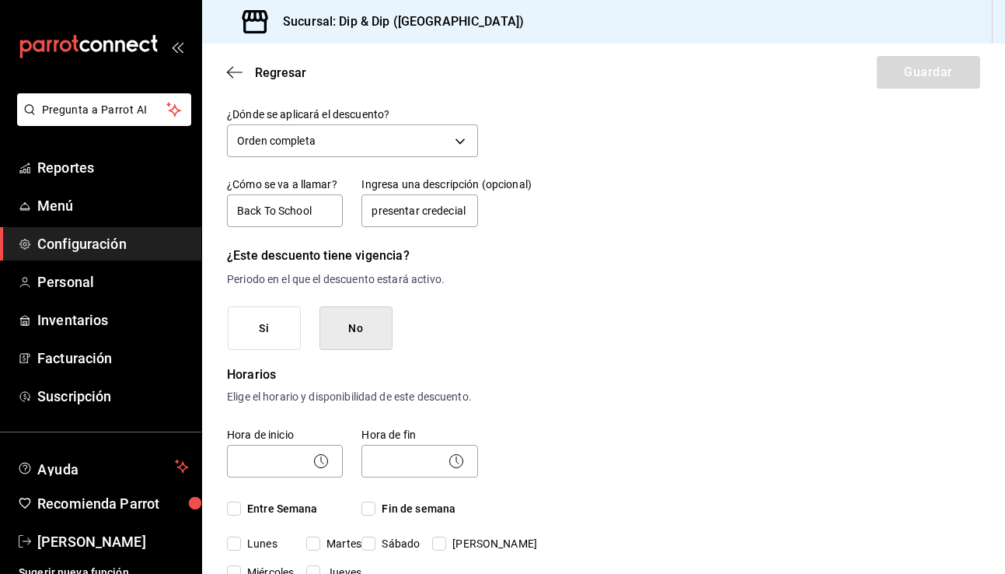
click at [365, 330] on button "No" at bounding box center [355, 328] width 73 height 44
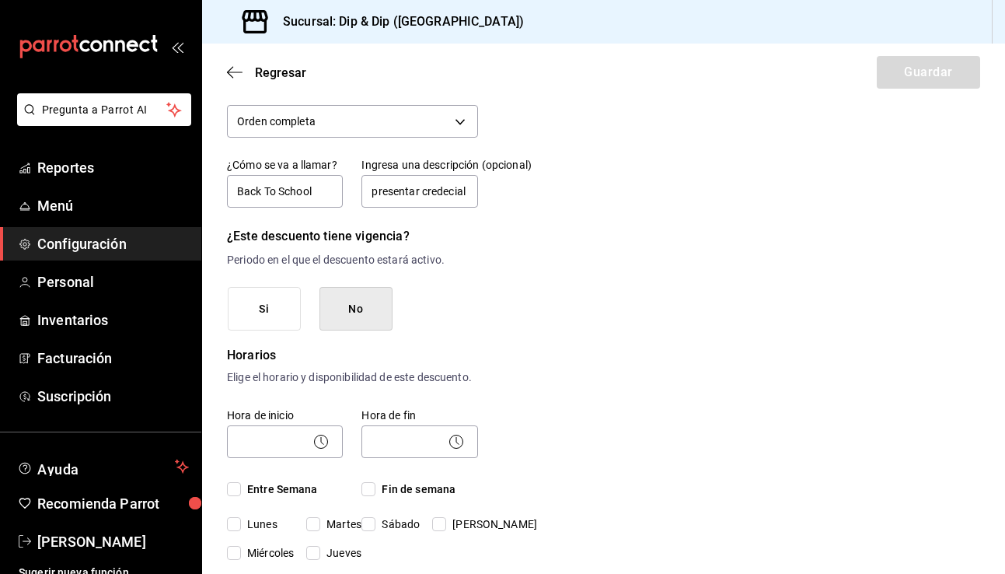
click at [263, 309] on button "Si" at bounding box center [264, 309] width 73 height 44
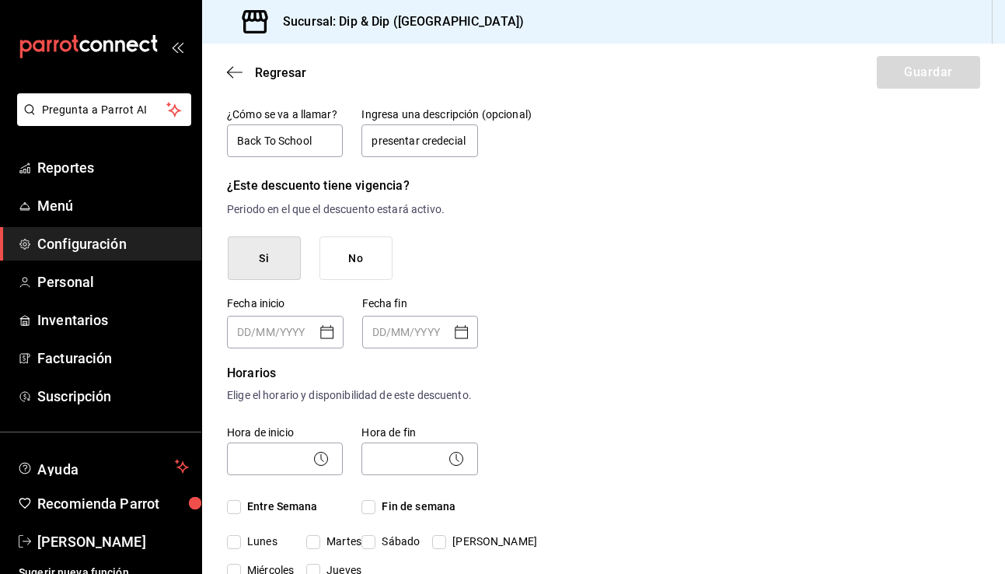
scroll to position [152, 0]
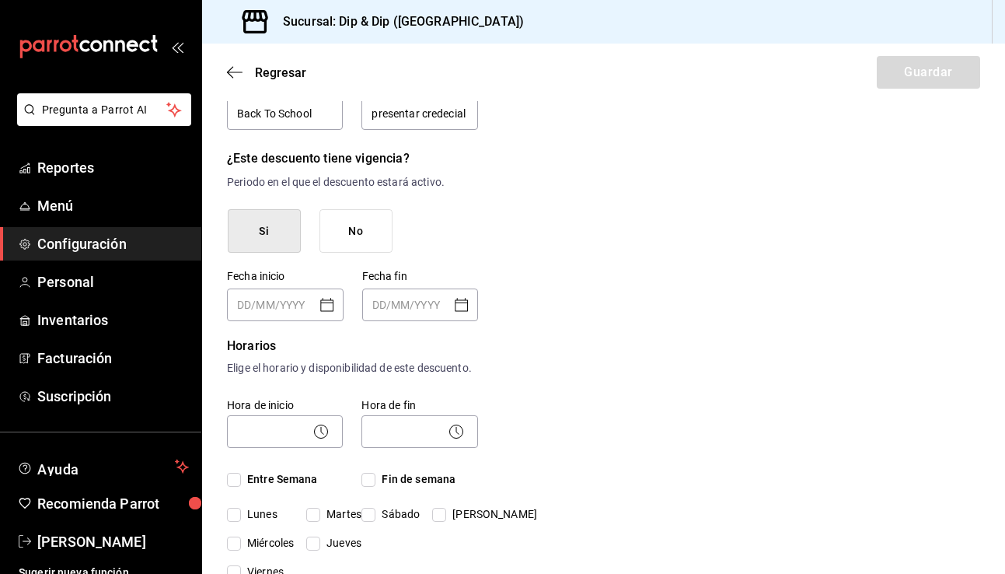
click at [325, 312] on icon "Open calendar" at bounding box center [327, 304] width 19 height 19
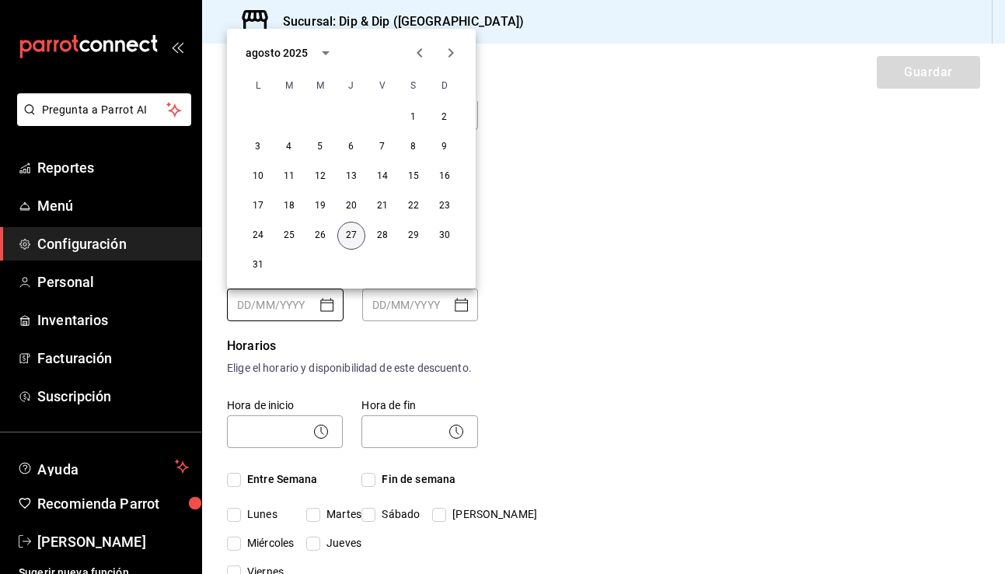
click at [351, 234] on button "27" at bounding box center [351, 236] width 28 height 28
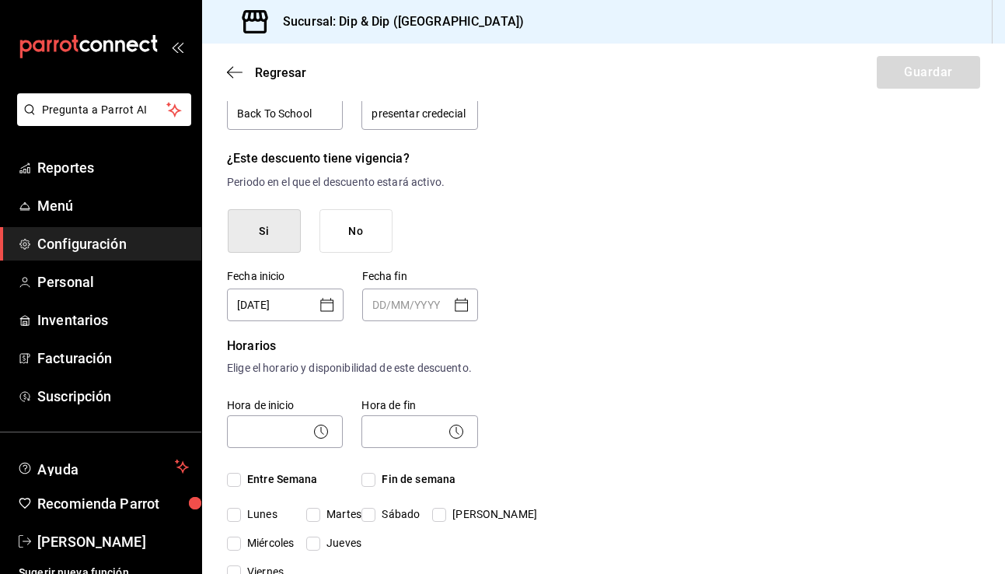
click at [323, 303] on icon "Open calendar" at bounding box center [327, 304] width 19 height 19
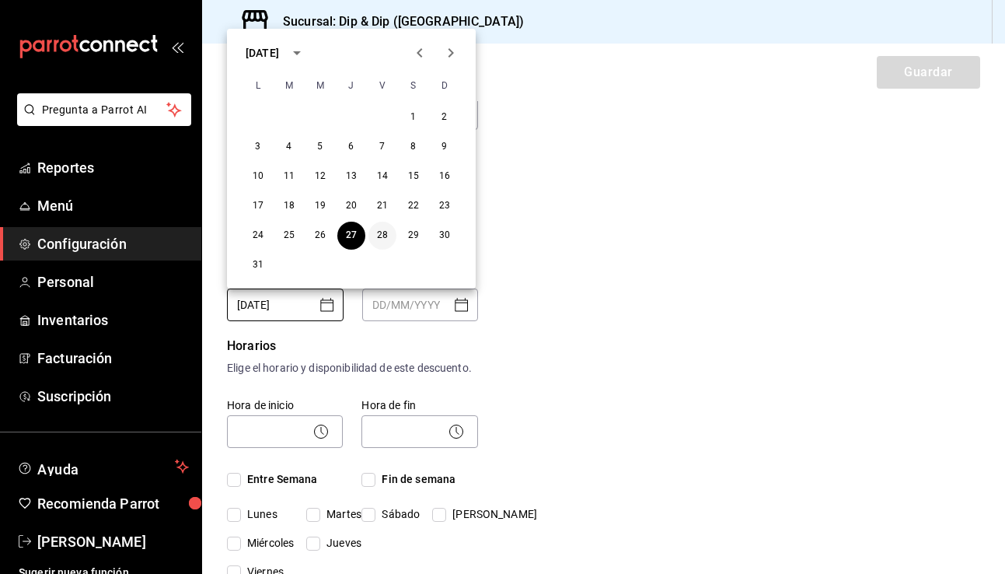
click at [381, 232] on button "28" at bounding box center [382, 236] width 28 height 28
type input "28/08/2025"
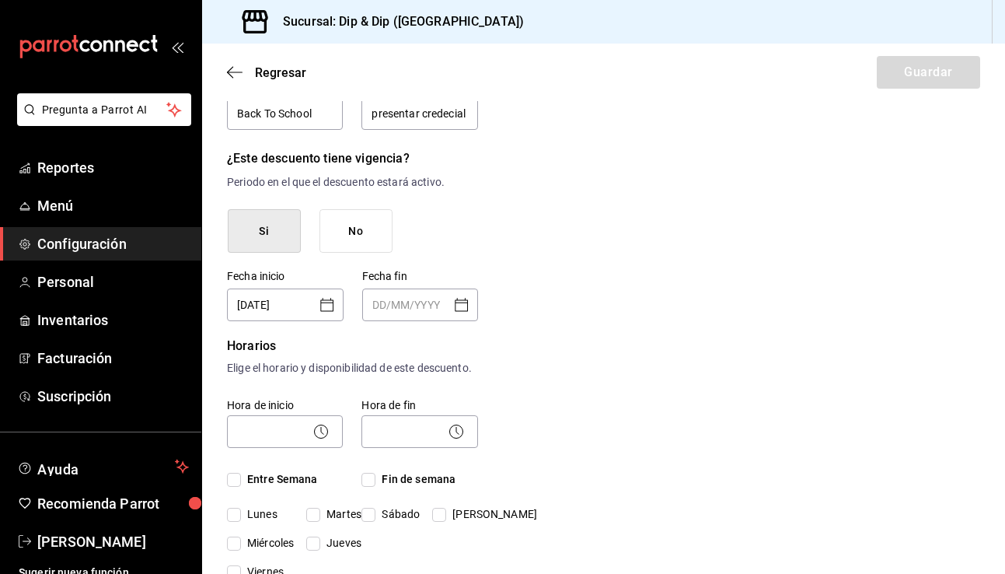
click at [466, 301] on icon "Open calendar" at bounding box center [461, 304] width 19 height 19
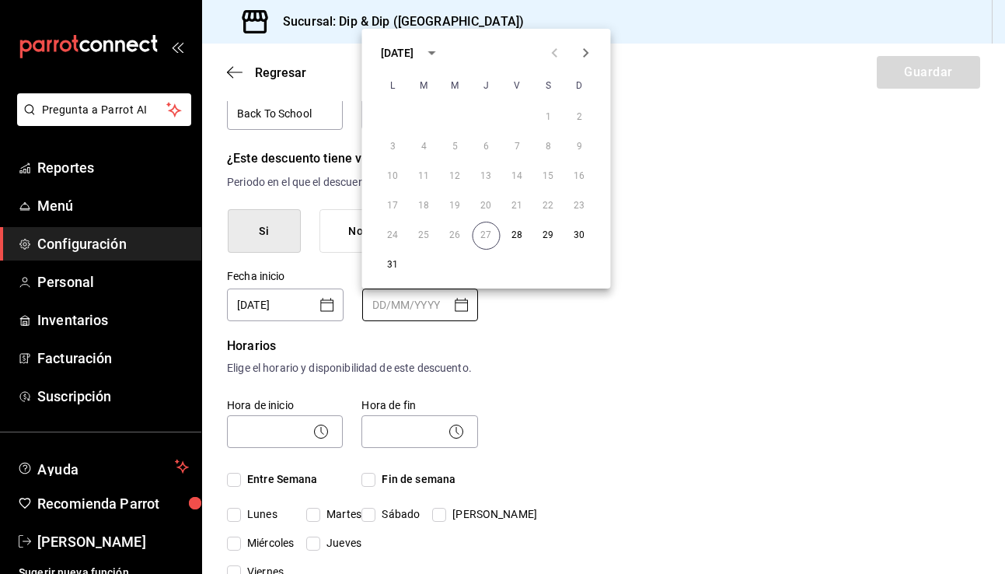
click at [589, 49] on icon "Next month" at bounding box center [586, 53] width 19 height 19
click at [393, 176] on button "14" at bounding box center [393, 176] width 28 height 28
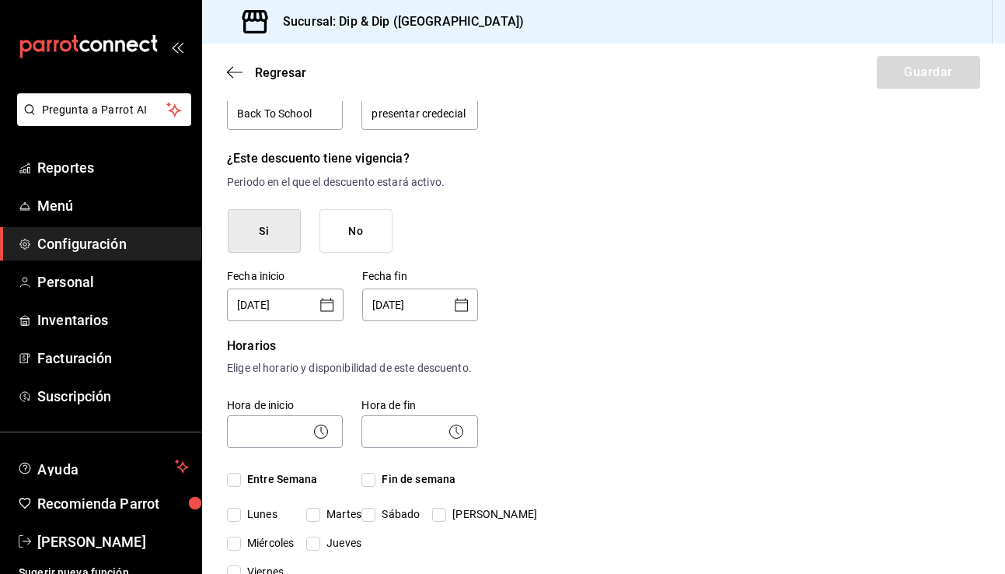
type input "14/09/2025"
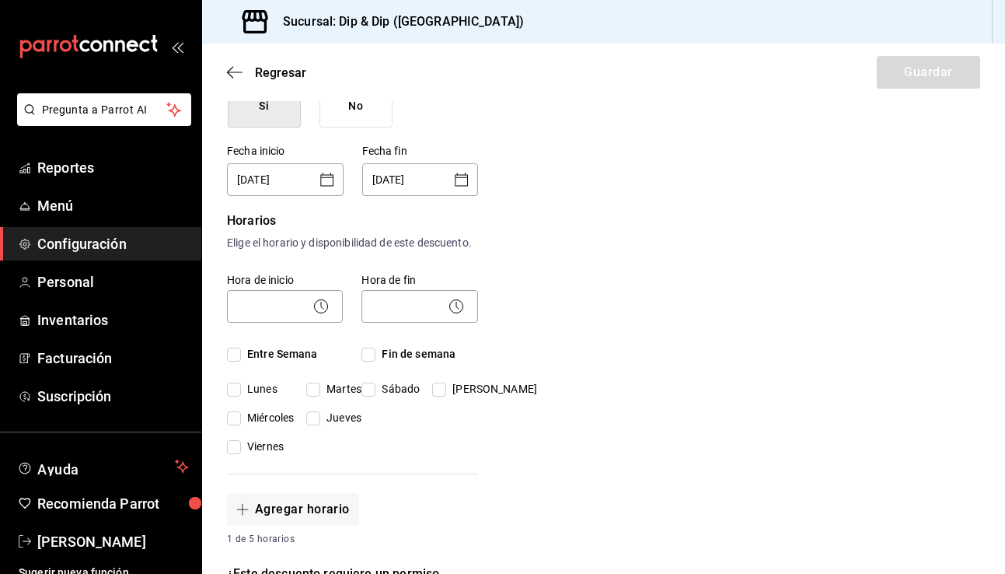
scroll to position [284, 0]
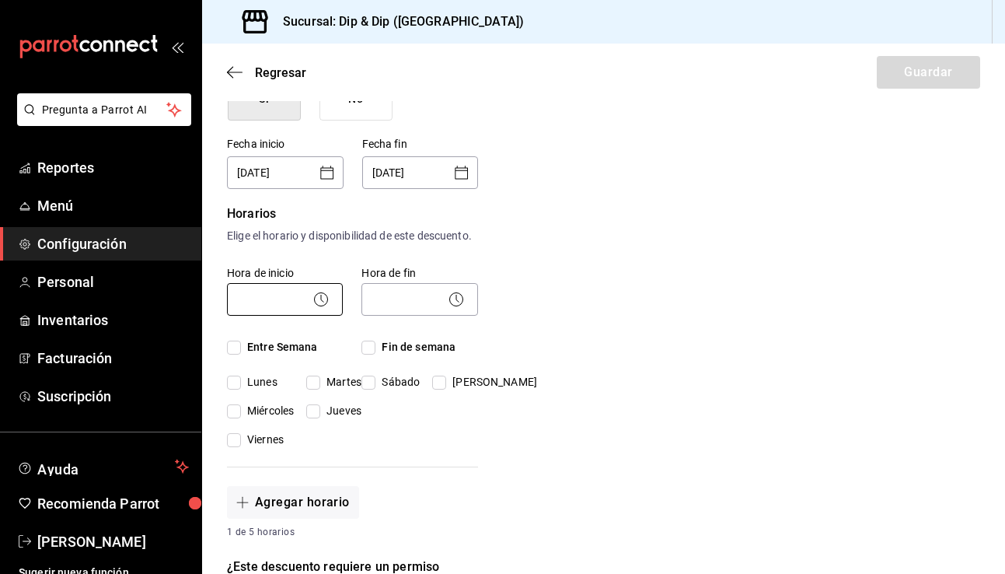
click at [275, 298] on body "Pregunta a Parrot AI Reportes Menú Configuración Personal Inventarios Facturaci…" at bounding box center [502, 287] width 1005 height 574
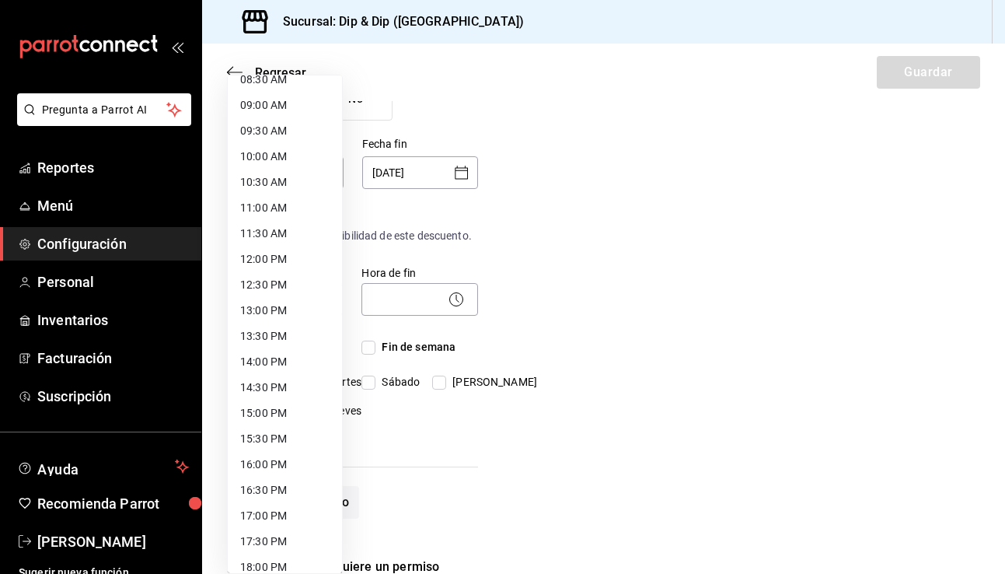
scroll to position [438, 0]
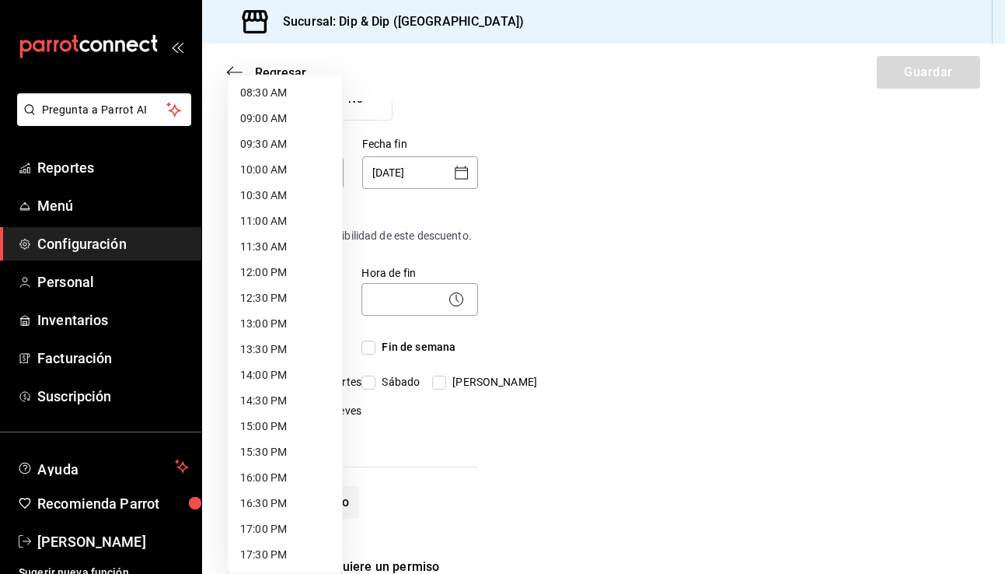
click at [271, 220] on li "11:00 AM" at bounding box center [285, 221] width 114 height 26
type input "11:00"
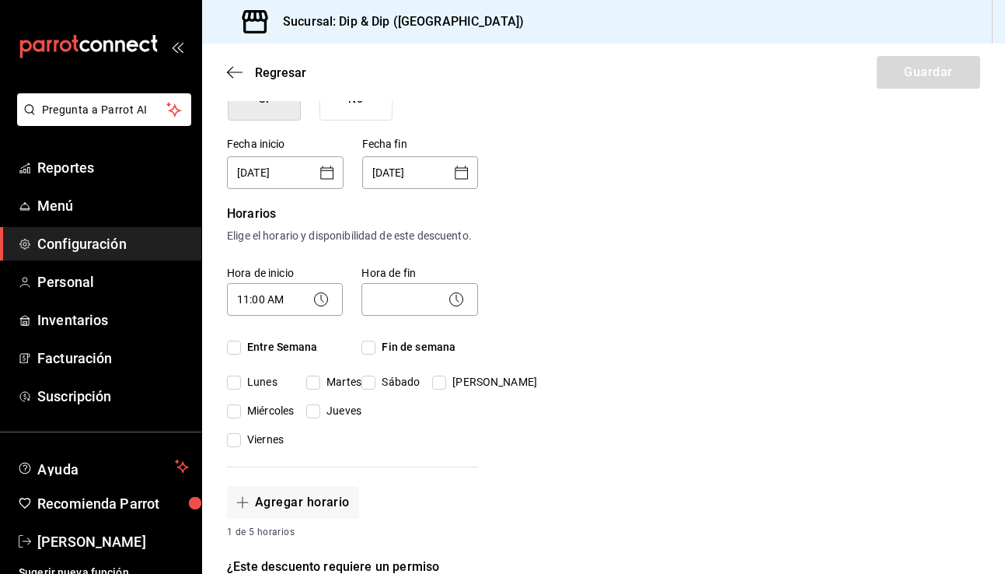
click at [460, 300] on icon at bounding box center [456, 299] width 19 height 19
click at [432, 299] on body "Pregunta a Parrot AI Reportes Menú Configuración Personal Inventarios Facturaci…" at bounding box center [502, 287] width 1005 height 574
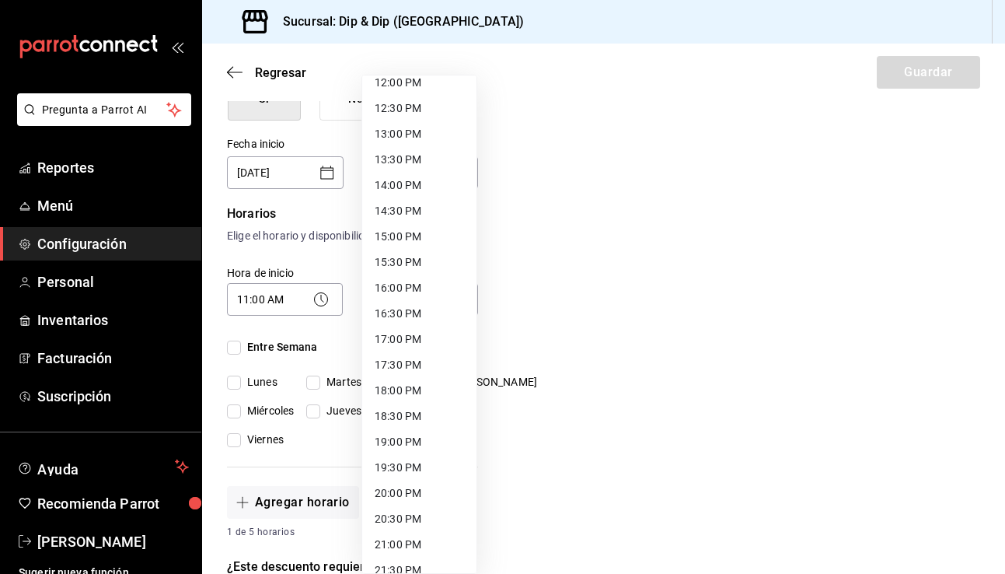
scroll to position [772, 0]
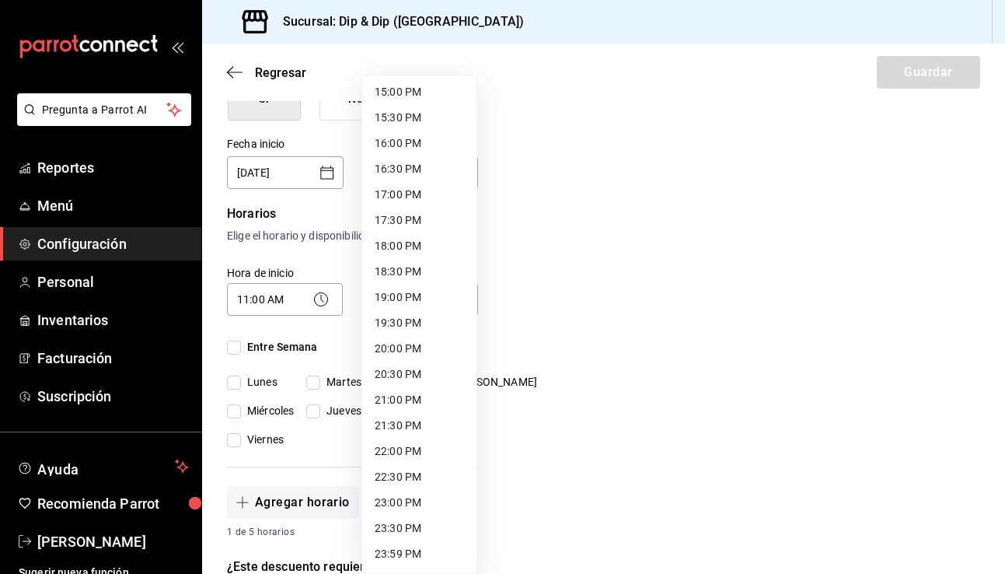
click at [396, 400] on li "21:00 PM" at bounding box center [419, 400] width 114 height 26
type input "21:00"
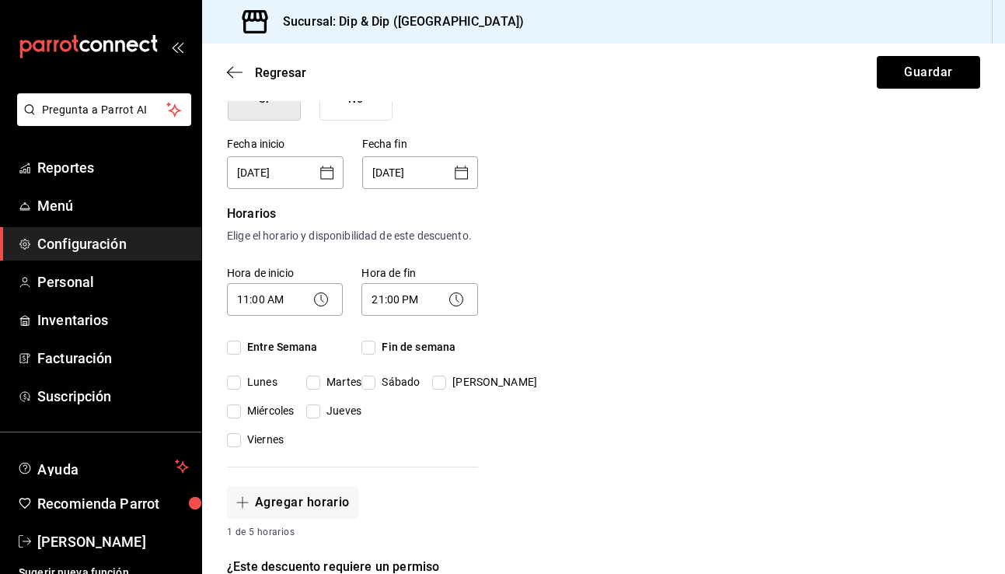
click at [236, 342] on input "Entre Semana" at bounding box center [234, 347] width 14 height 14
checkbox input "true"
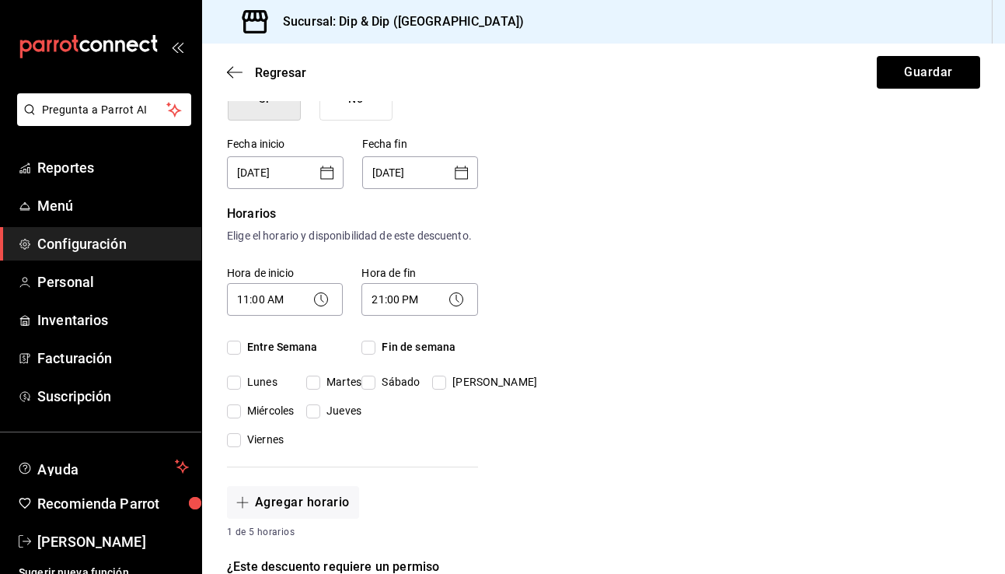
checkbox input "true"
click at [373, 348] on input "Fin de semana" at bounding box center [368, 347] width 14 height 14
checkbox input "true"
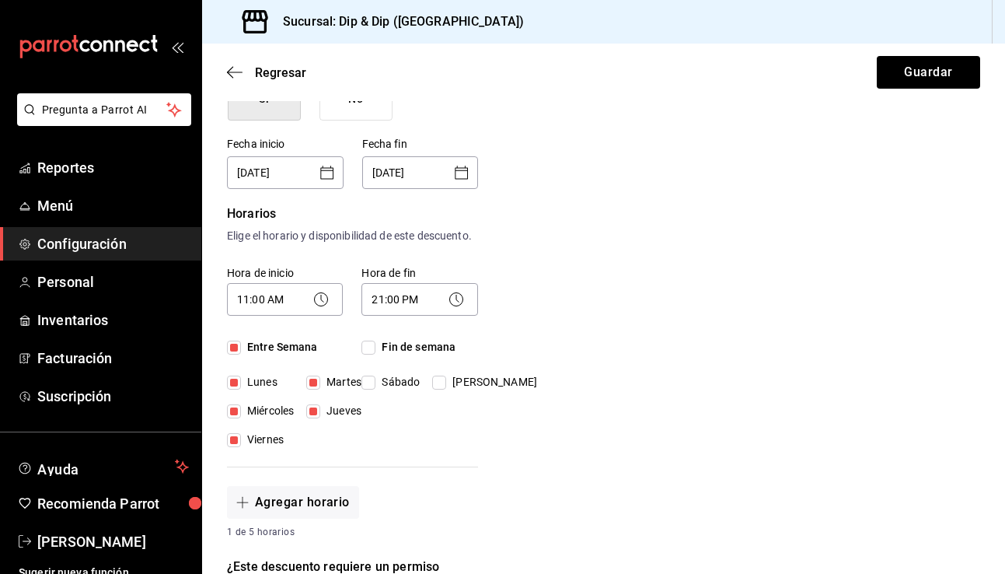
checkbox input "true"
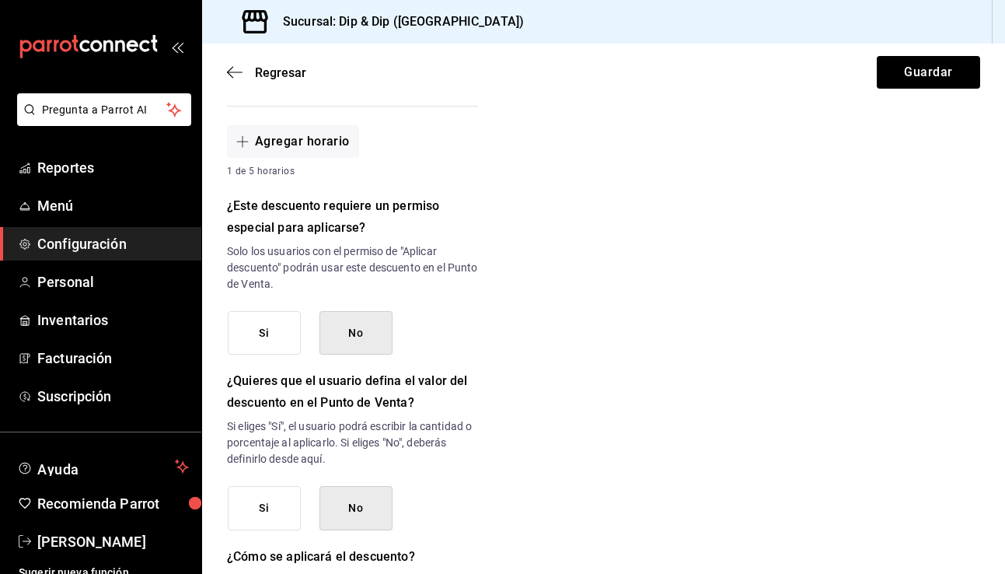
scroll to position [649, 0]
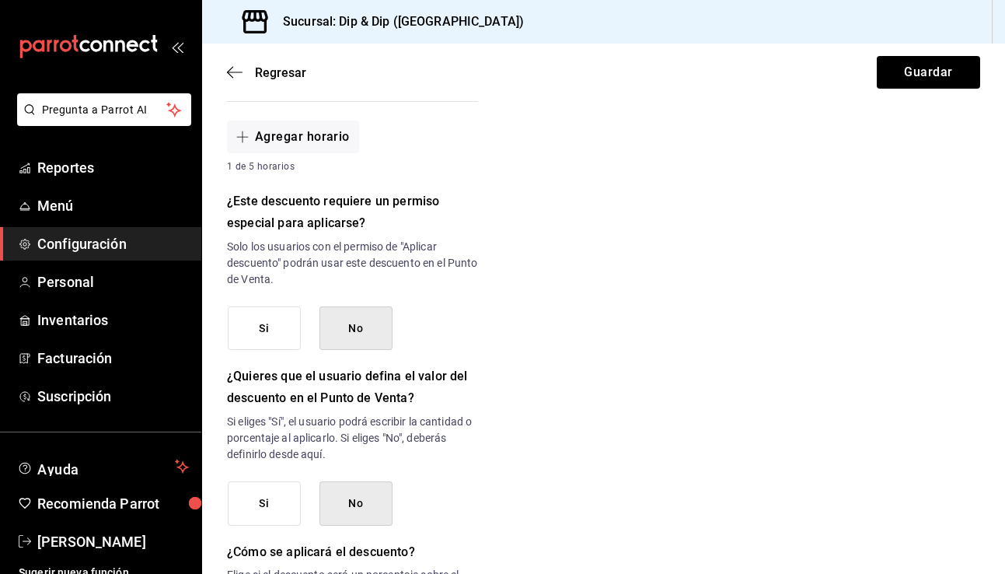
click at [375, 330] on button "No" at bounding box center [355, 328] width 73 height 44
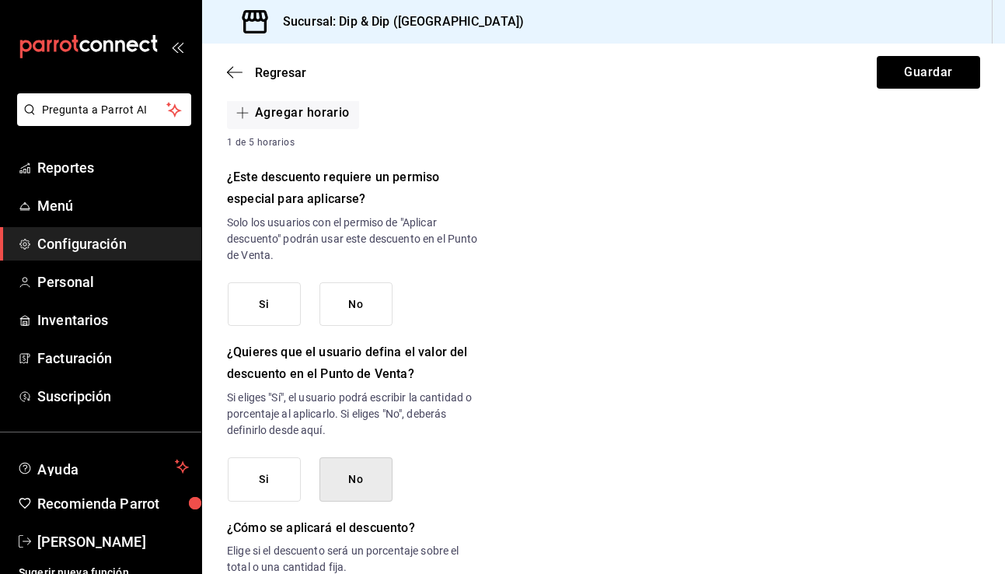
scroll to position [677, 0]
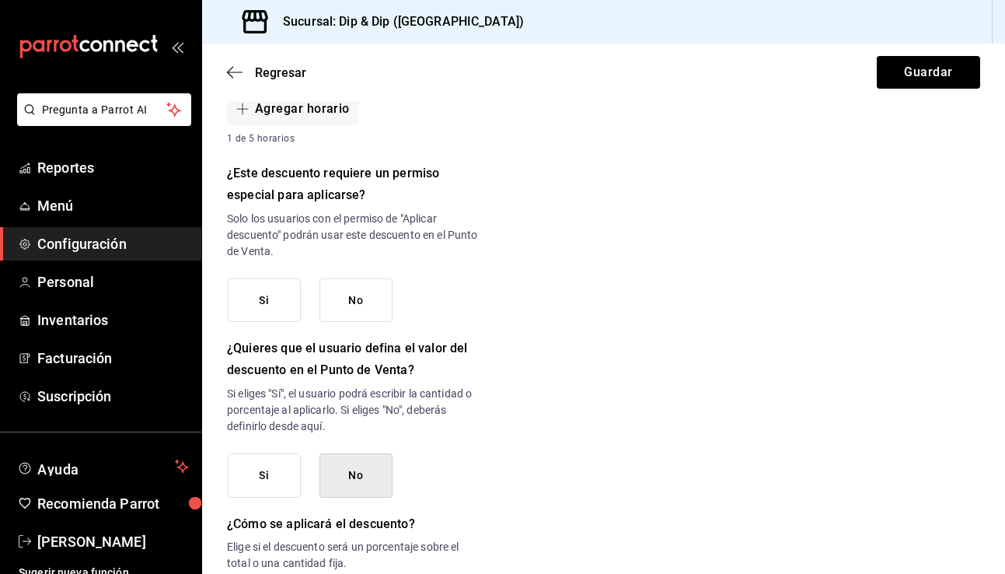
click at [362, 298] on button "No" at bounding box center [355, 300] width 73 height 44
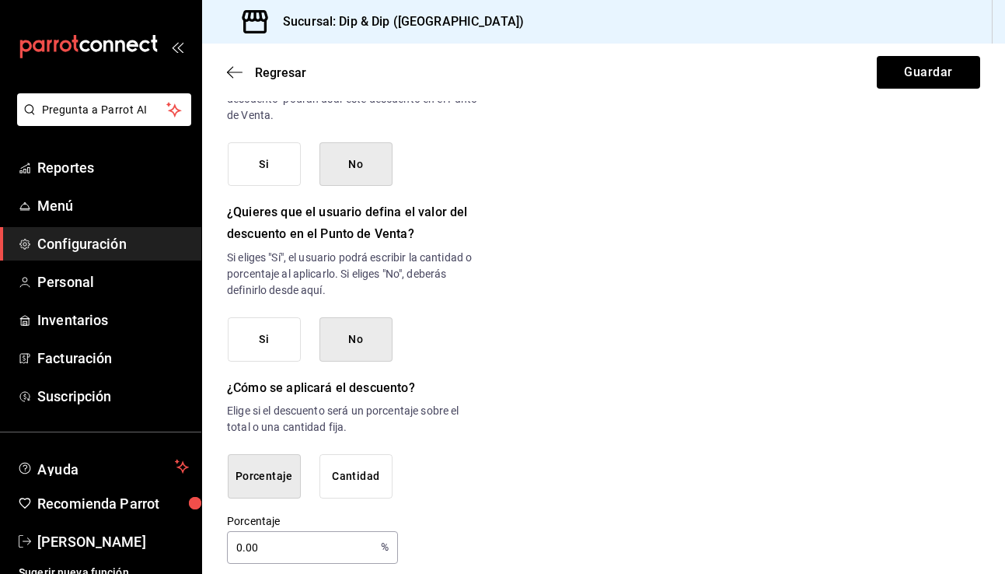
scroll to position [814, 0]
click at [352, 344] on button "No" at bounding box center [355, 338] width 73 height 44
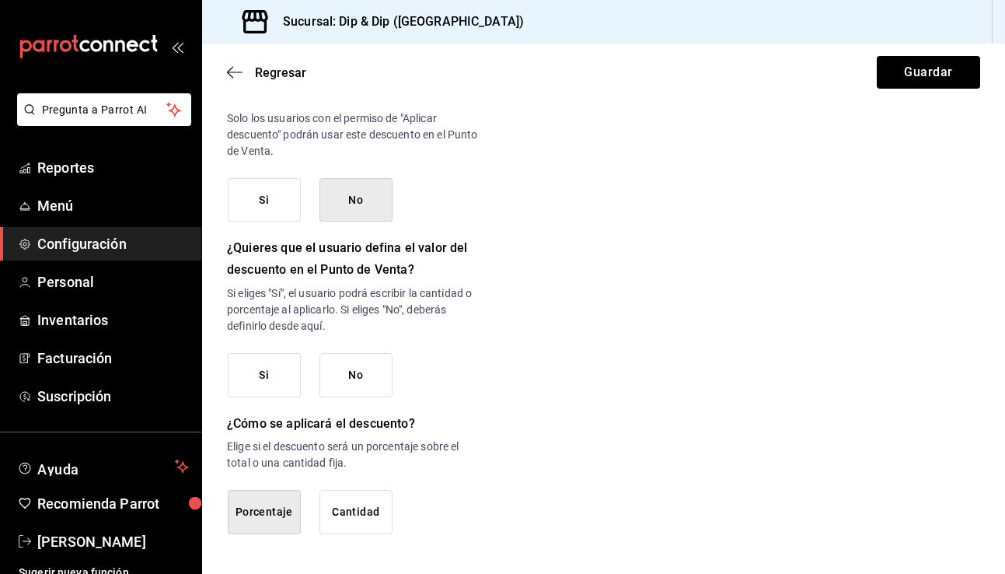
click at [358, 368] on button "No" at bounding box center [355, 375] width 73 height 44
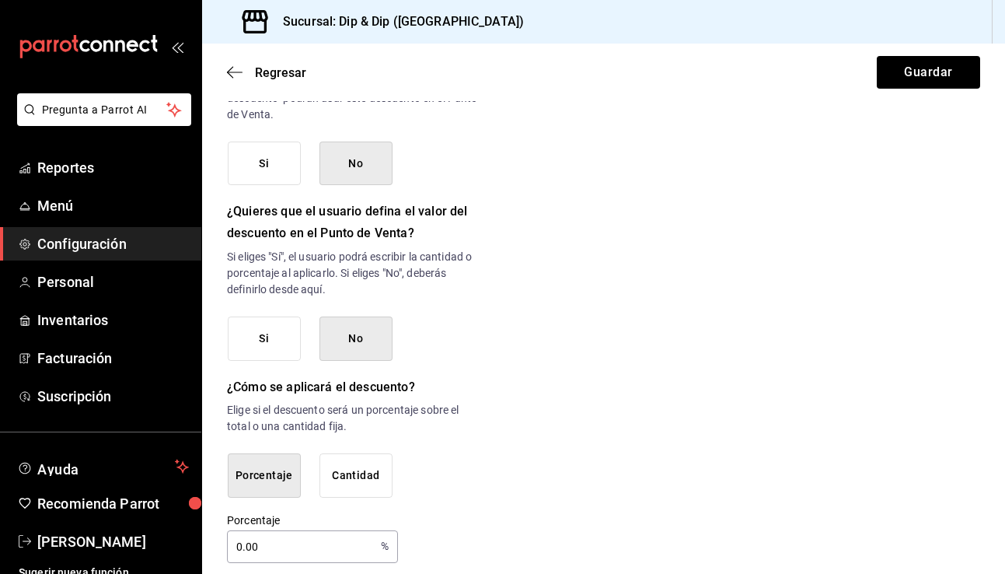
scroll to position [827, 0]
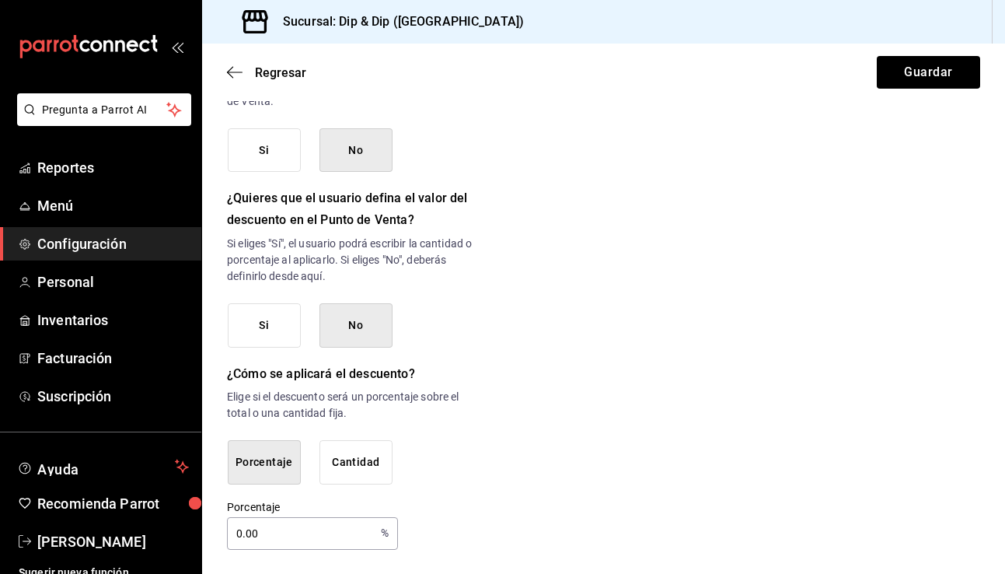
click at [241, 533] on input "0.00" at bounding box center [301, 533] width 148 height 31
type input "15"
click at [928, 76] on button "Guardar" at bounding box center [928, 72] width 103 height 33
